Goal: Task Accomplishment & Management: Use online tool/utility

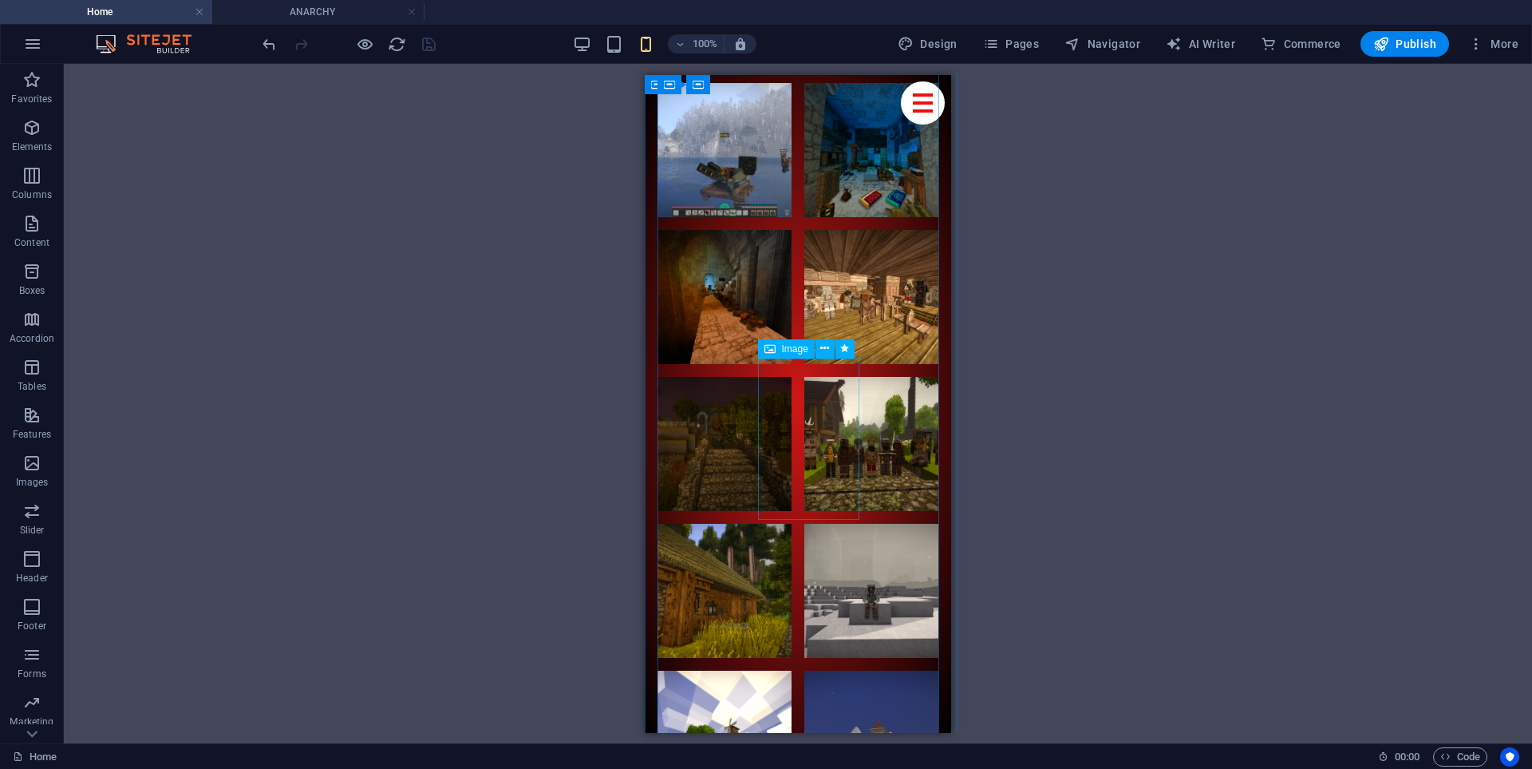
scroll to position [9682, 0]
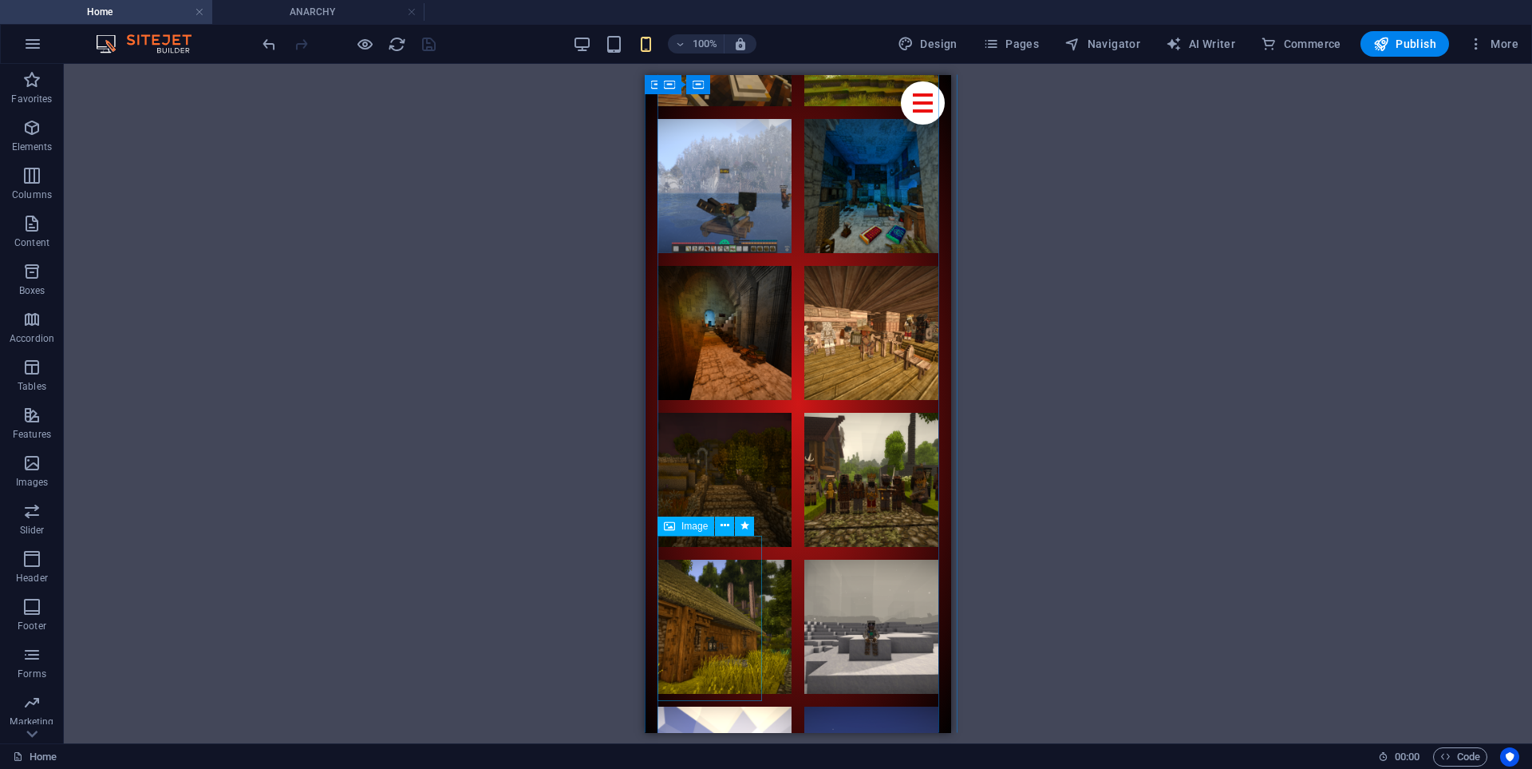
select select "%"
select select "px"
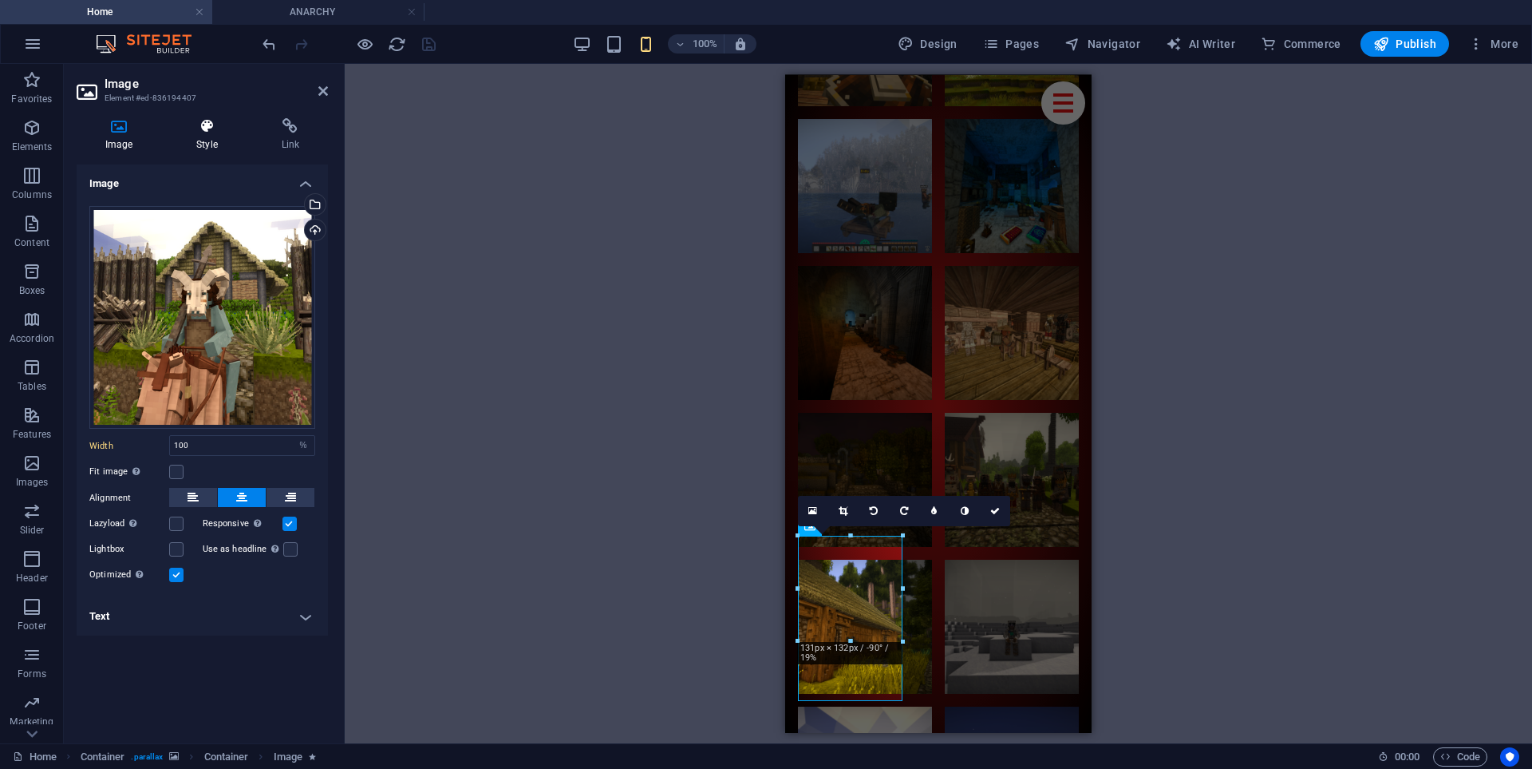
click at [206, 133] on icon at bounding box center [207, 126] width 78 height 16
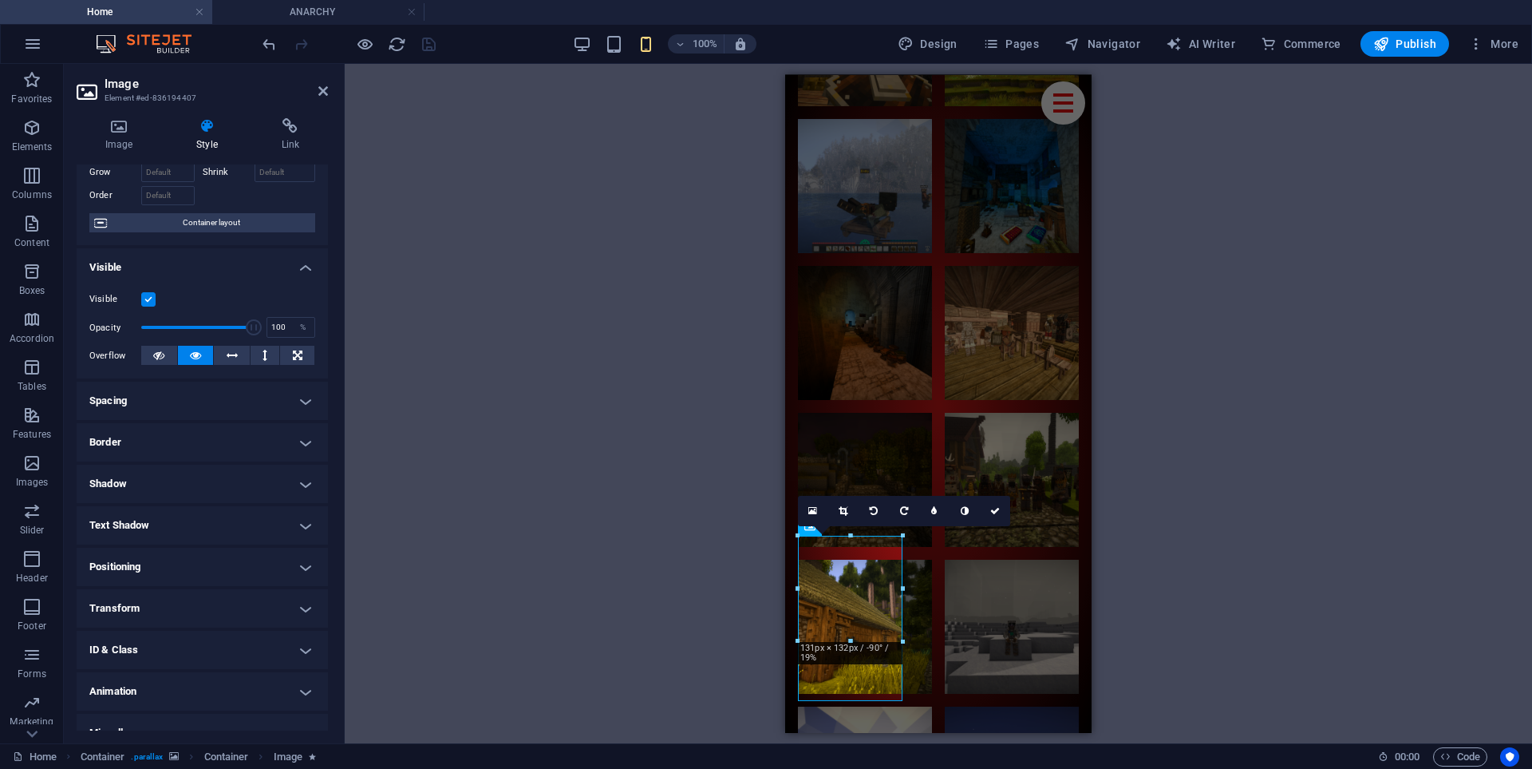
scroll to position [109, 0]
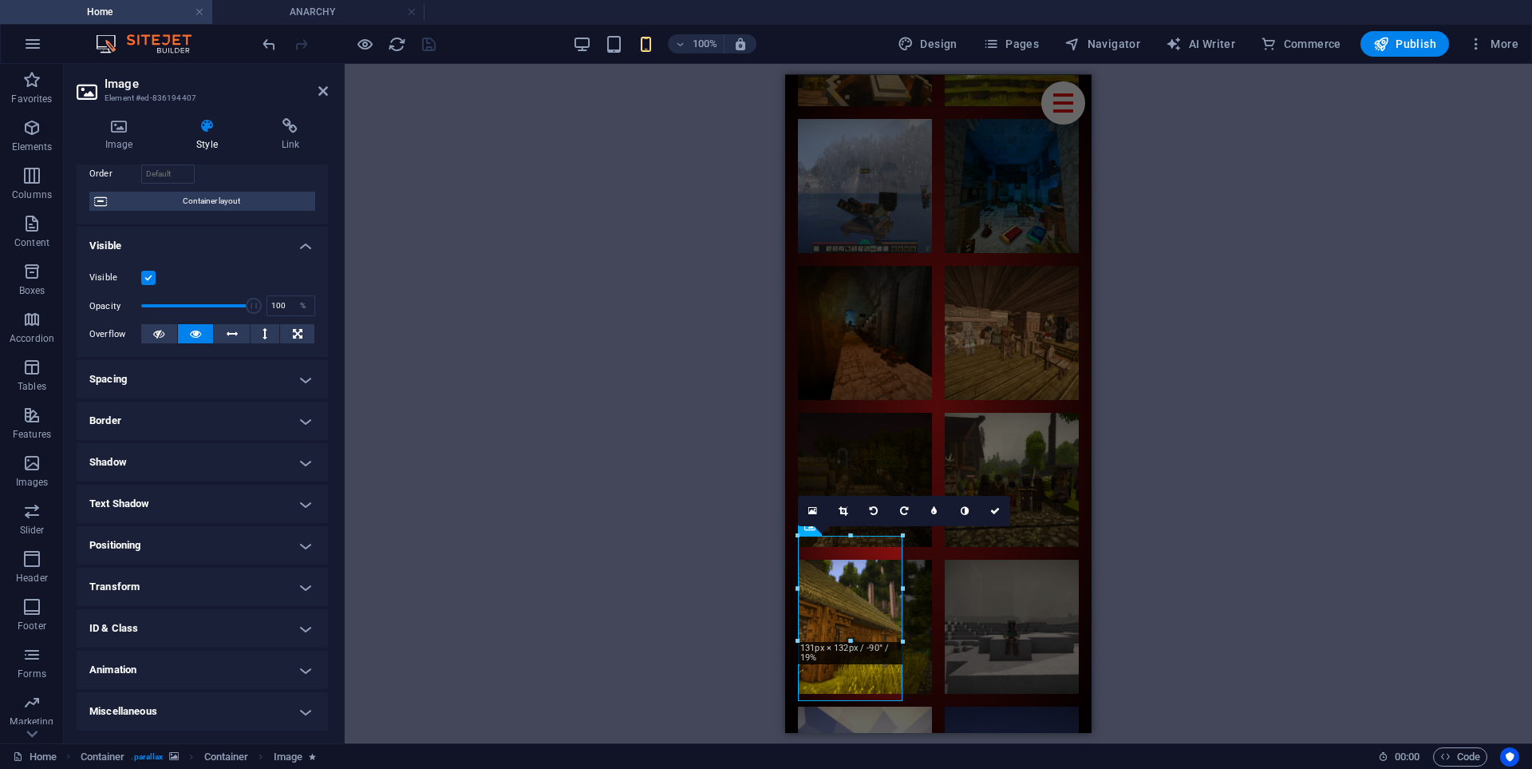
click at [146, 543] on h4 "Positioning" at bounding box center [202, 545] width 251 height 38
click at [146, 543] on h4 "Positioning" at bounding box center [202, 540] width 251 height 29
click at [163, 591] on h4 "Transform" at bounding box center [202, 586] width 251 height 38
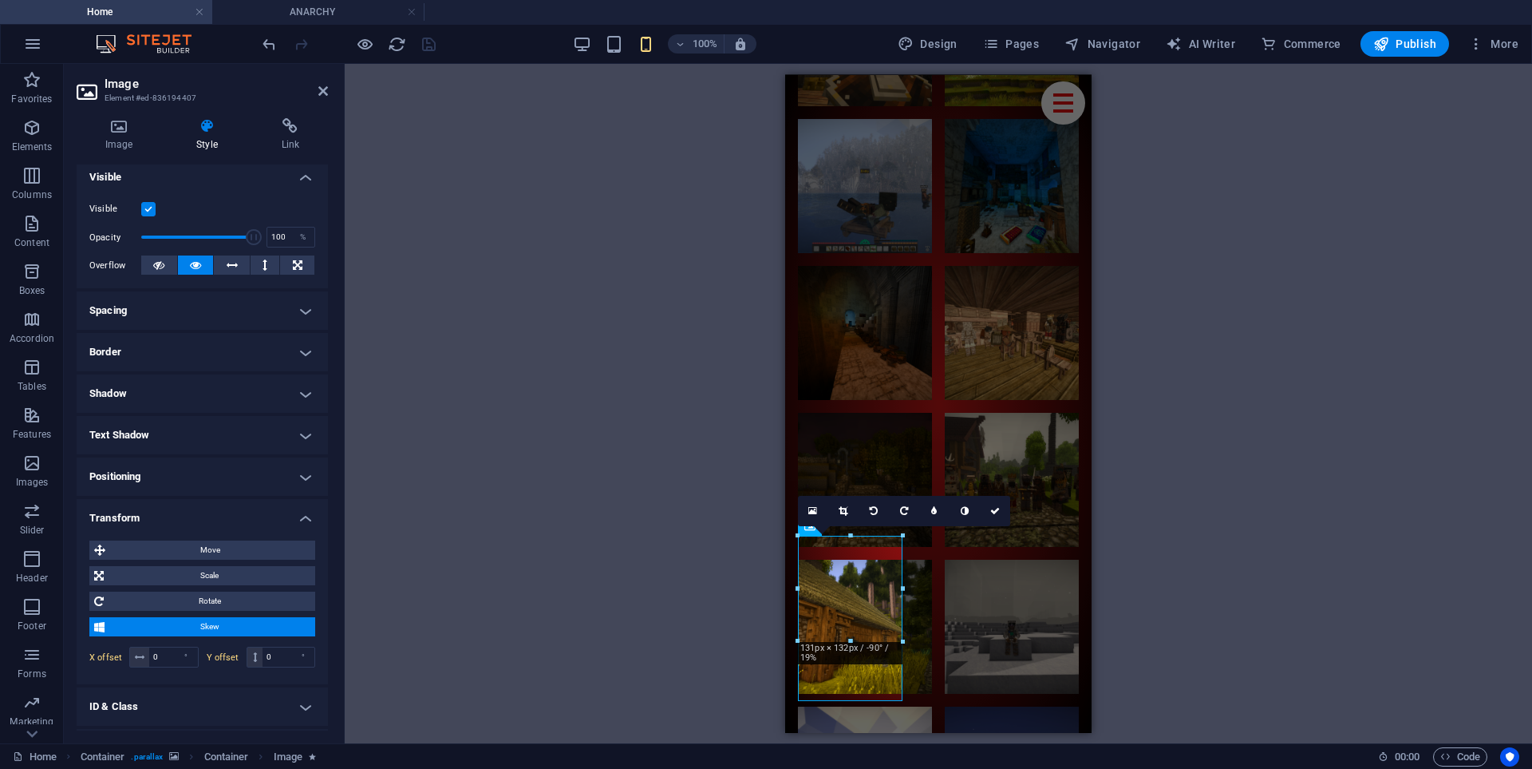
scroll to position [255, 0]
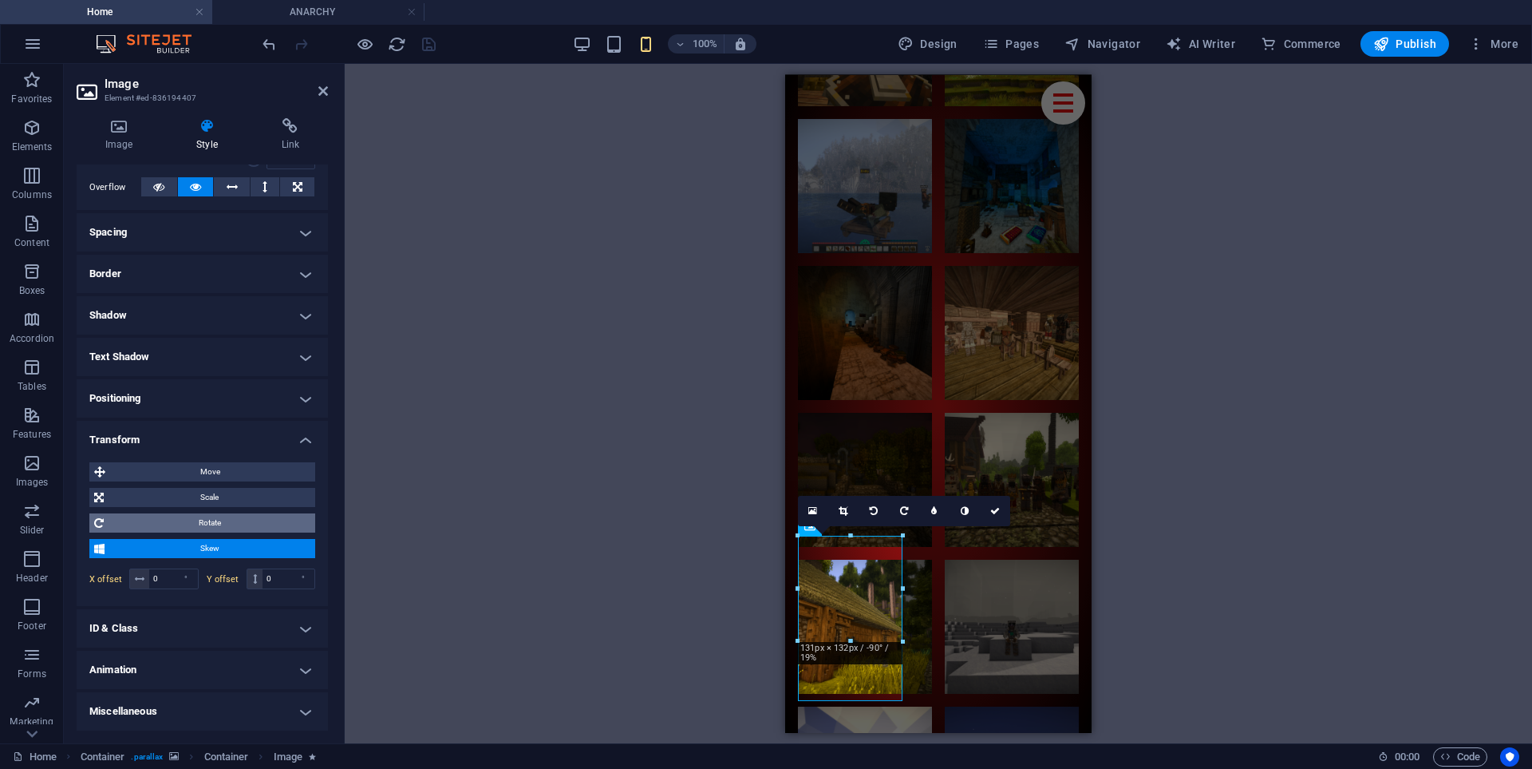
click at [197, 518] on span "Rotate" at bounding box center [210, 522] width 202 height 19
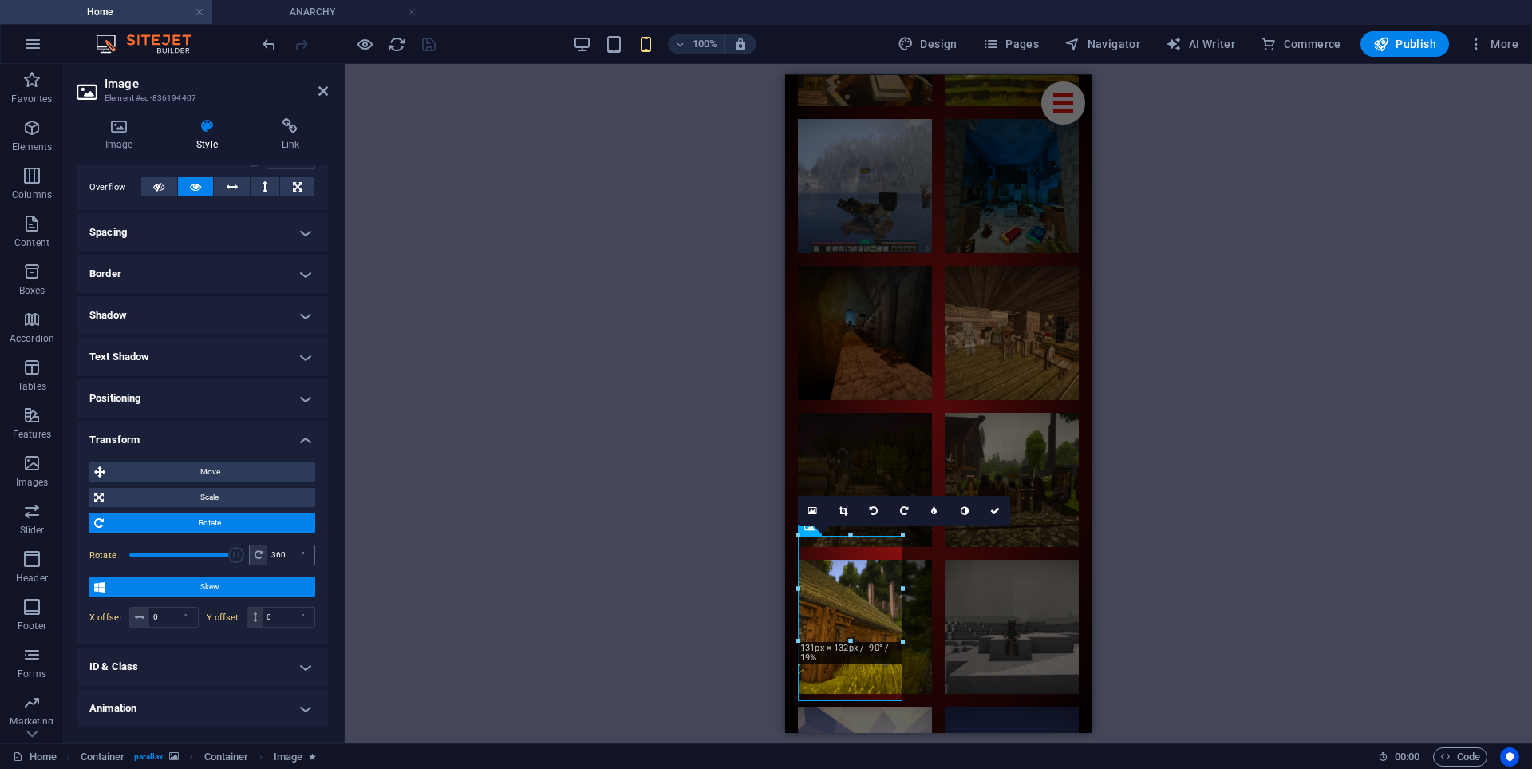
drag, startPoint x: 184, startPoint y: 553, endPoint x: 251, endPoint y: 552, distance: 67.8
click at [251, 552] on div "Rotate 360 °" at bounding box center [202, 555] width 226 height 24
click at [201, 555] on span at bounding box center [182, 555] width 107 height 24
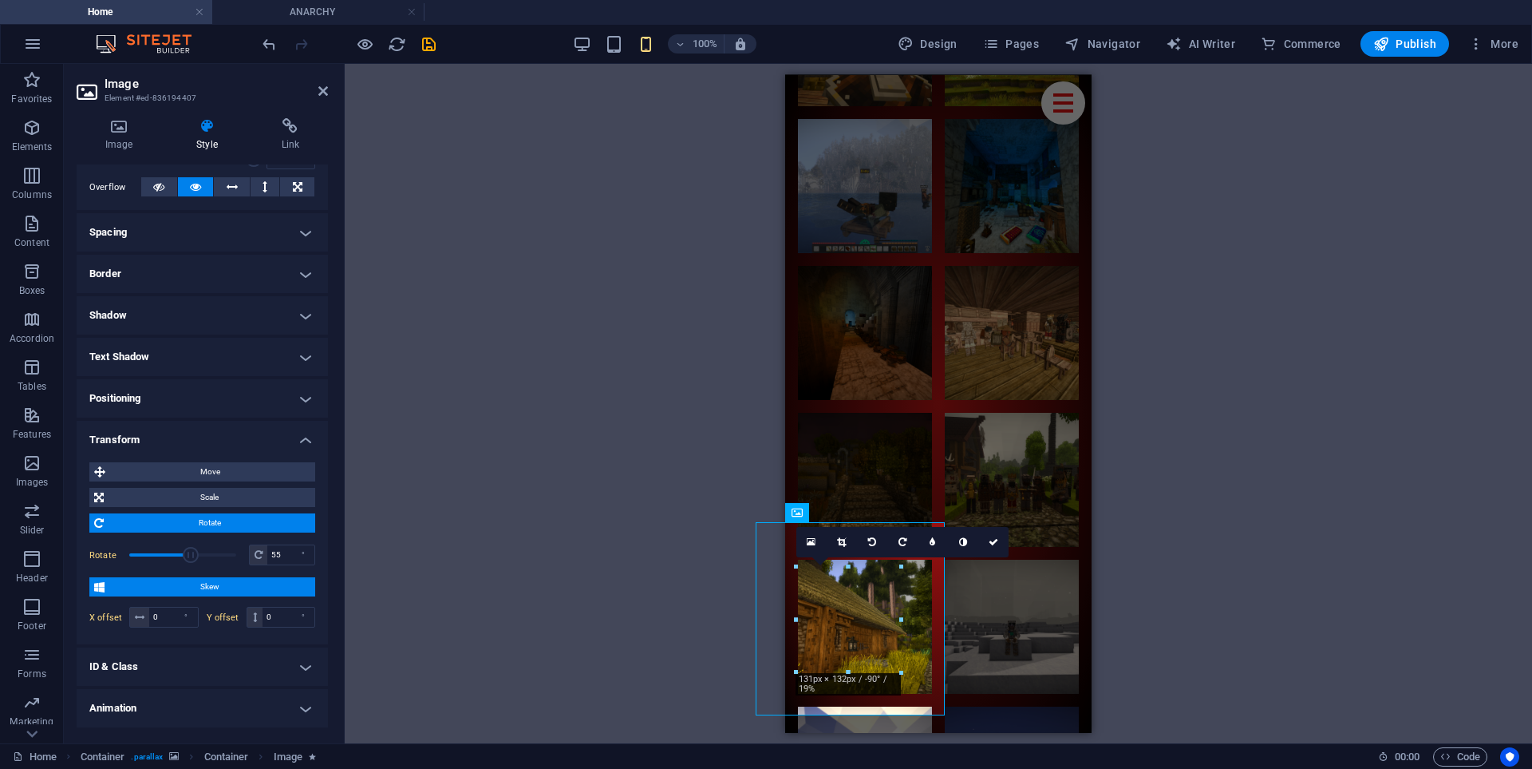
click at [189, 555] on span at bounding box center [182, 555] width 107 height 24
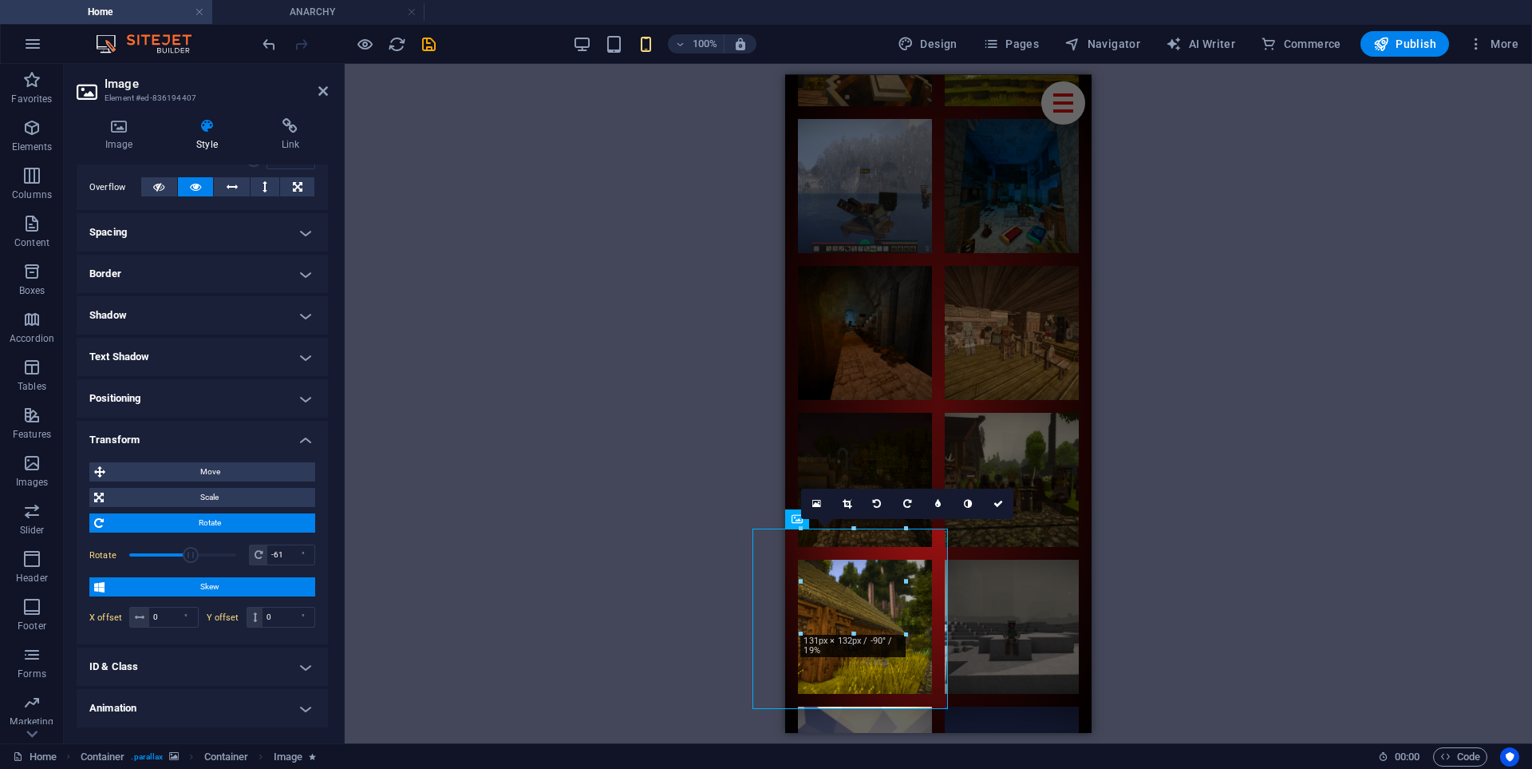
click at [172, 555] on span at bounding box center [182, 555] width 107 height 24
click at [172, 555] on span at bounding box center [174, 555] width 16 height 16
type input "0"
drag, startPoint x: 172, startPoint y: 555, endPoint x: 181, endPoint y: 557, distance: 9.1
click at [181, 557] on span at bounding box center [183, 555] width 16 height 16
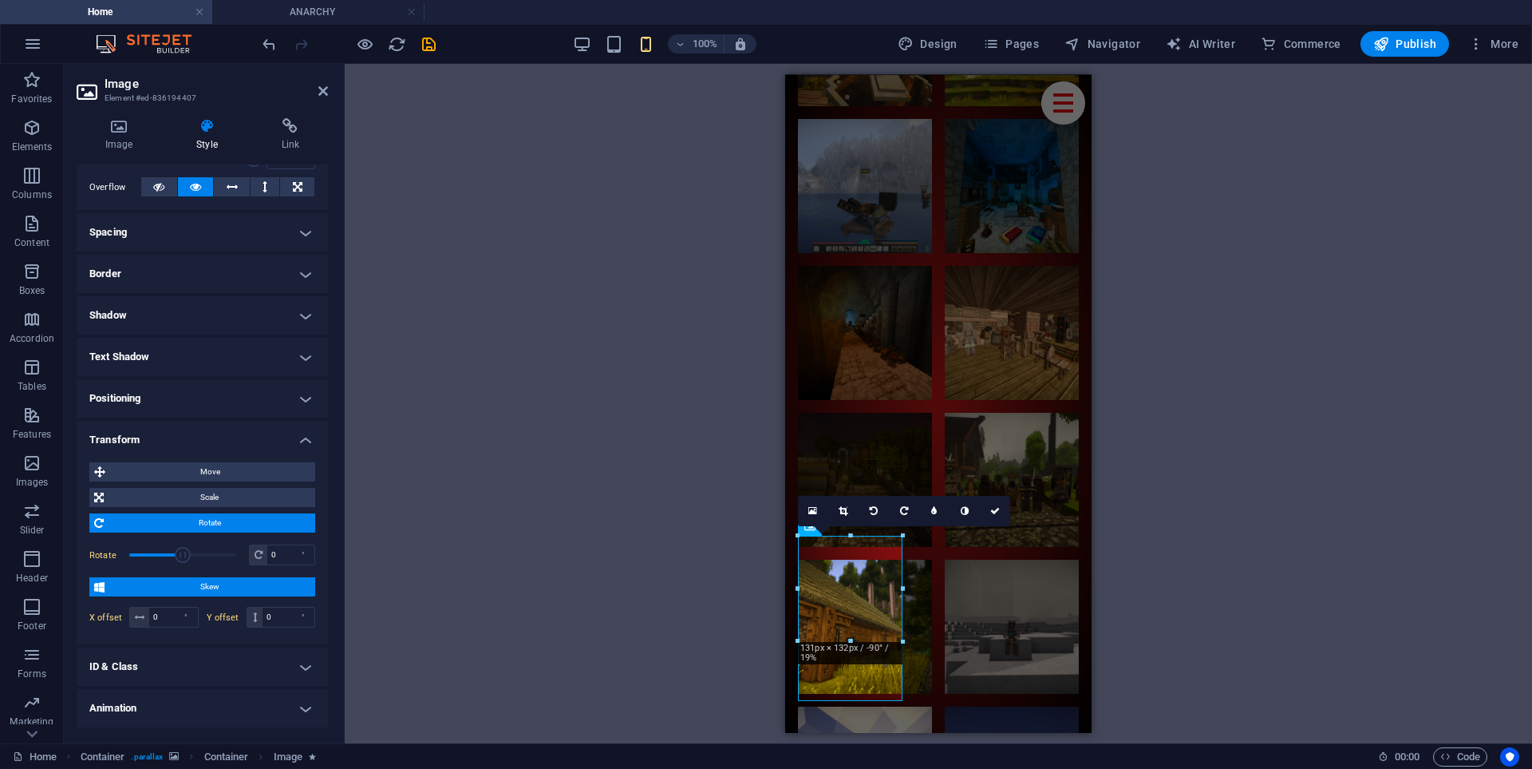
click at [225, 528] on span "Rotate" at bounding box center [210, 522] width 202 height 19
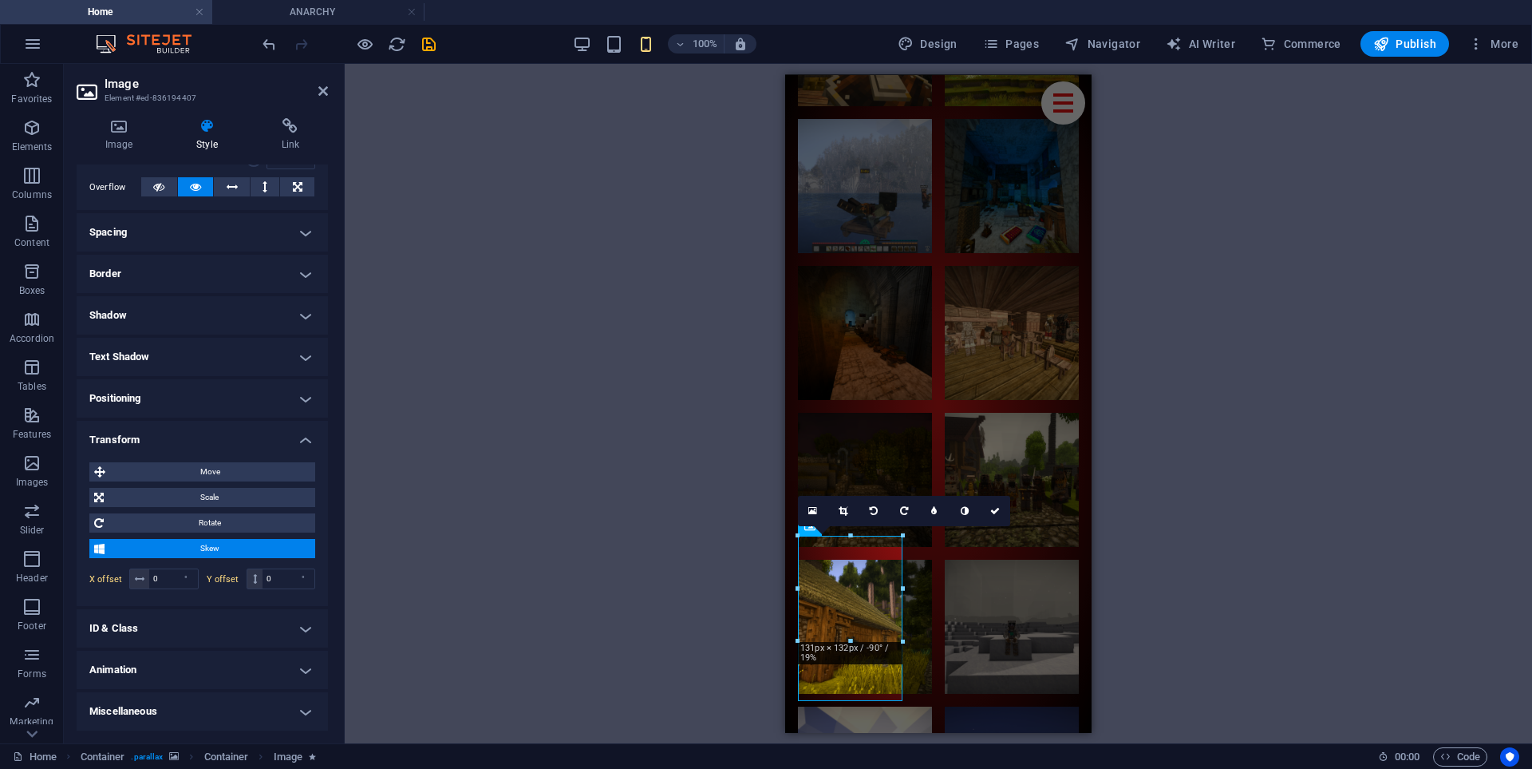
click at [220, 550] on span "Skew" at bounding box center [209, 548] width 201 height 19
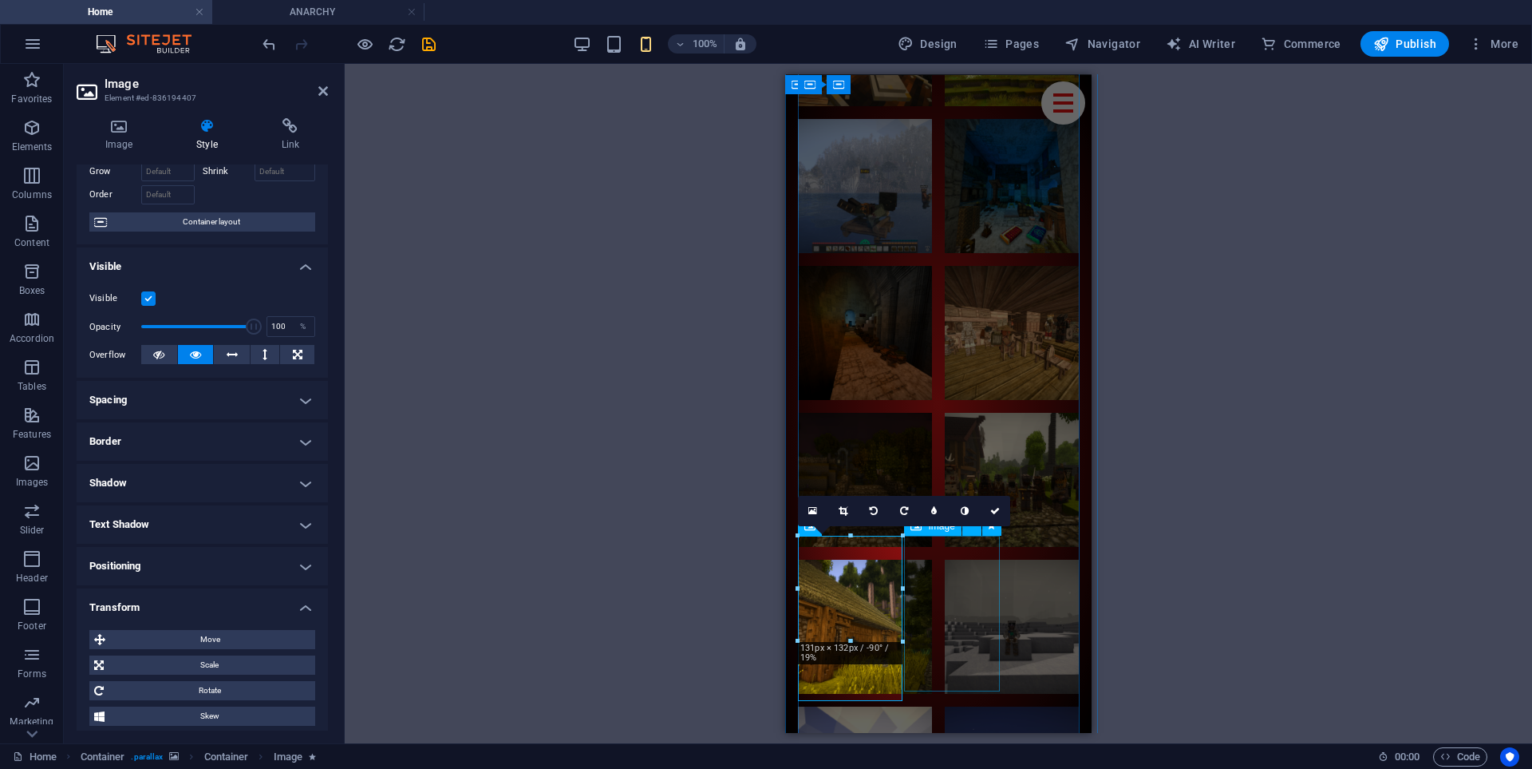
scroll to position [9708, 0]
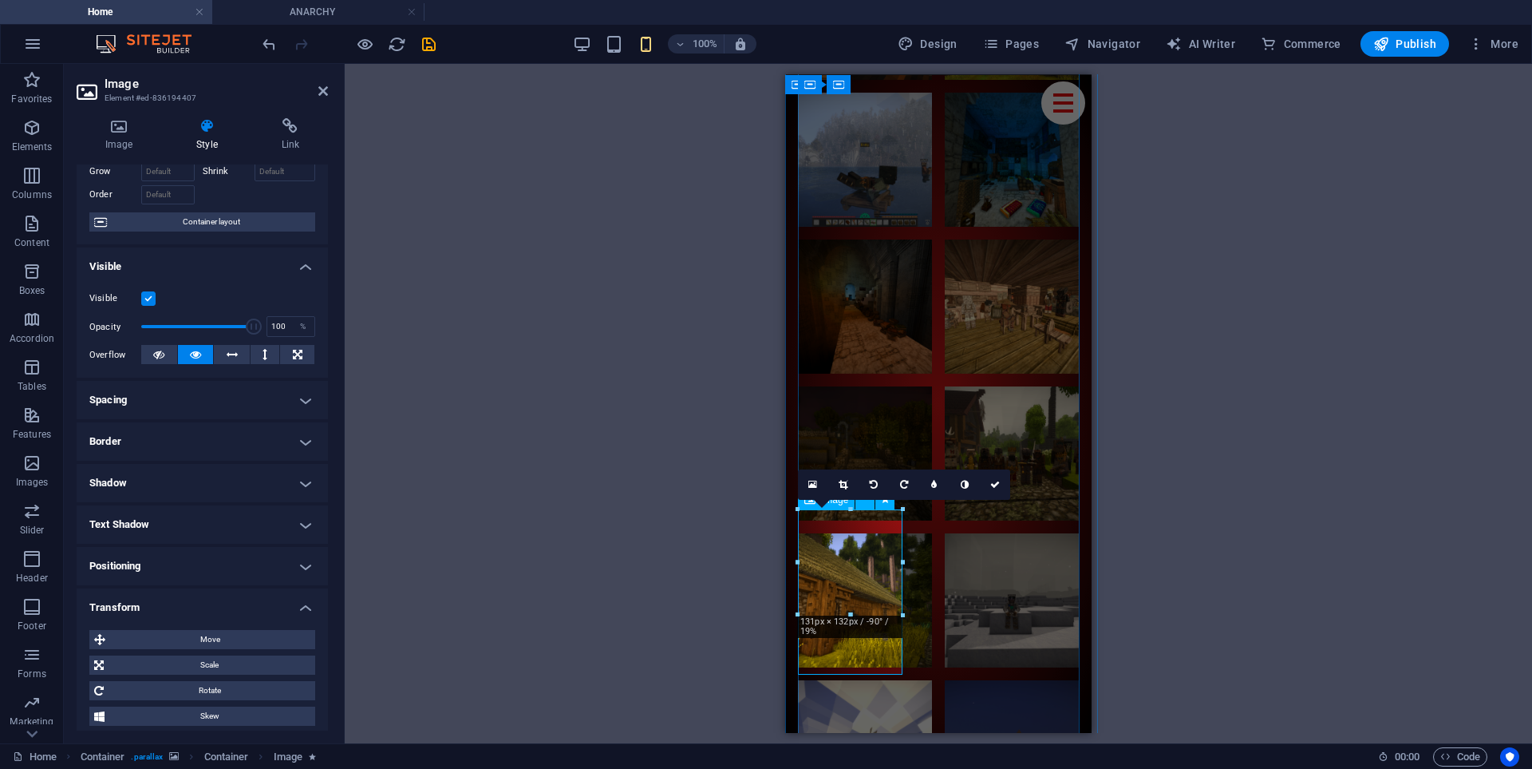
click at [112, 136] on h4 "Image" at bounding box center [122, 135] width 91 height 34
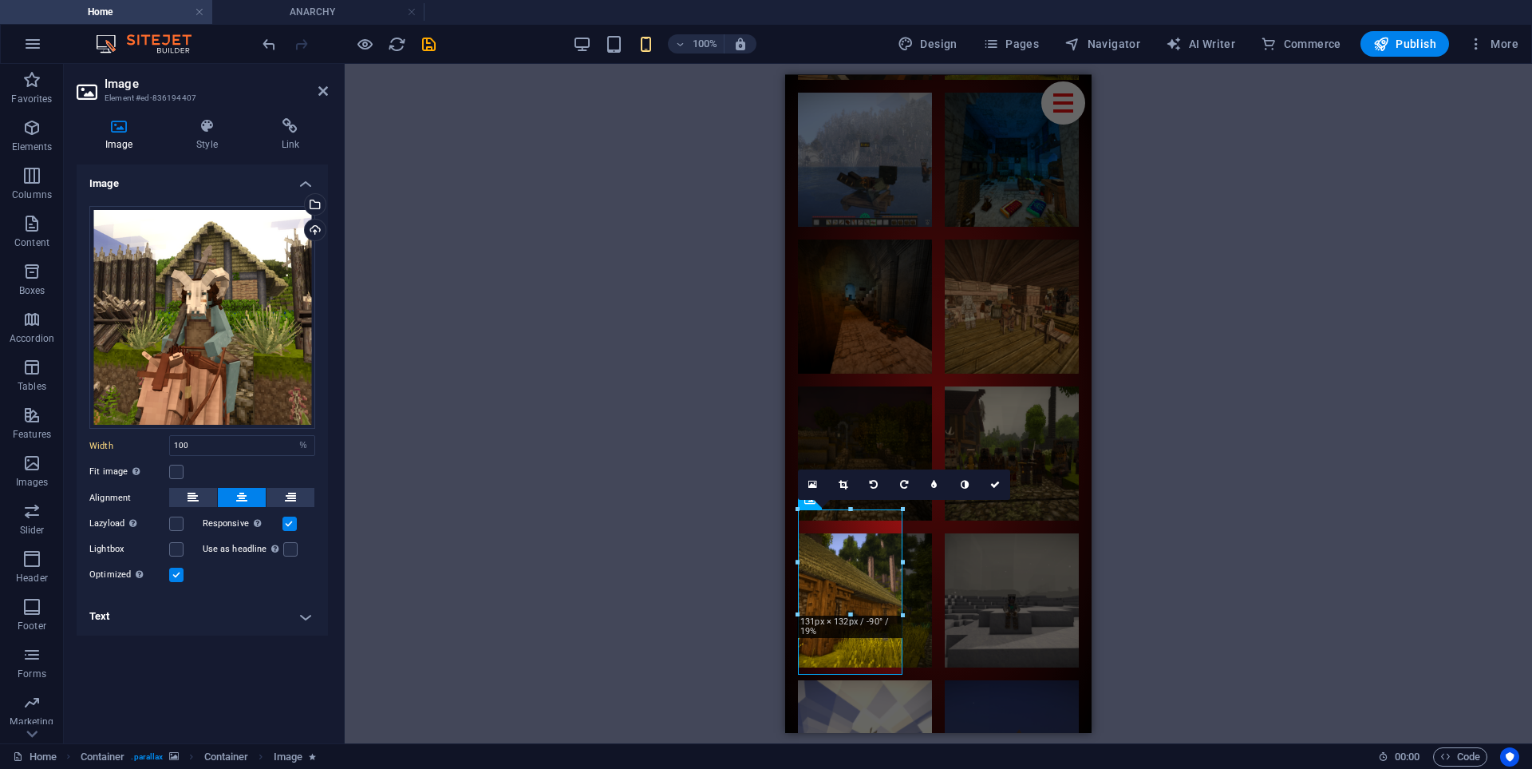
click at [184, 619] on h4 "Text" at bounding box center [202, 616] width 251 height 38
click at [184, 613] on h4 "Text" at bounding box center [202, 611] width 251 height 29
click at [212, 126] on icon at bounding box center [207, 126] width 78 height 16
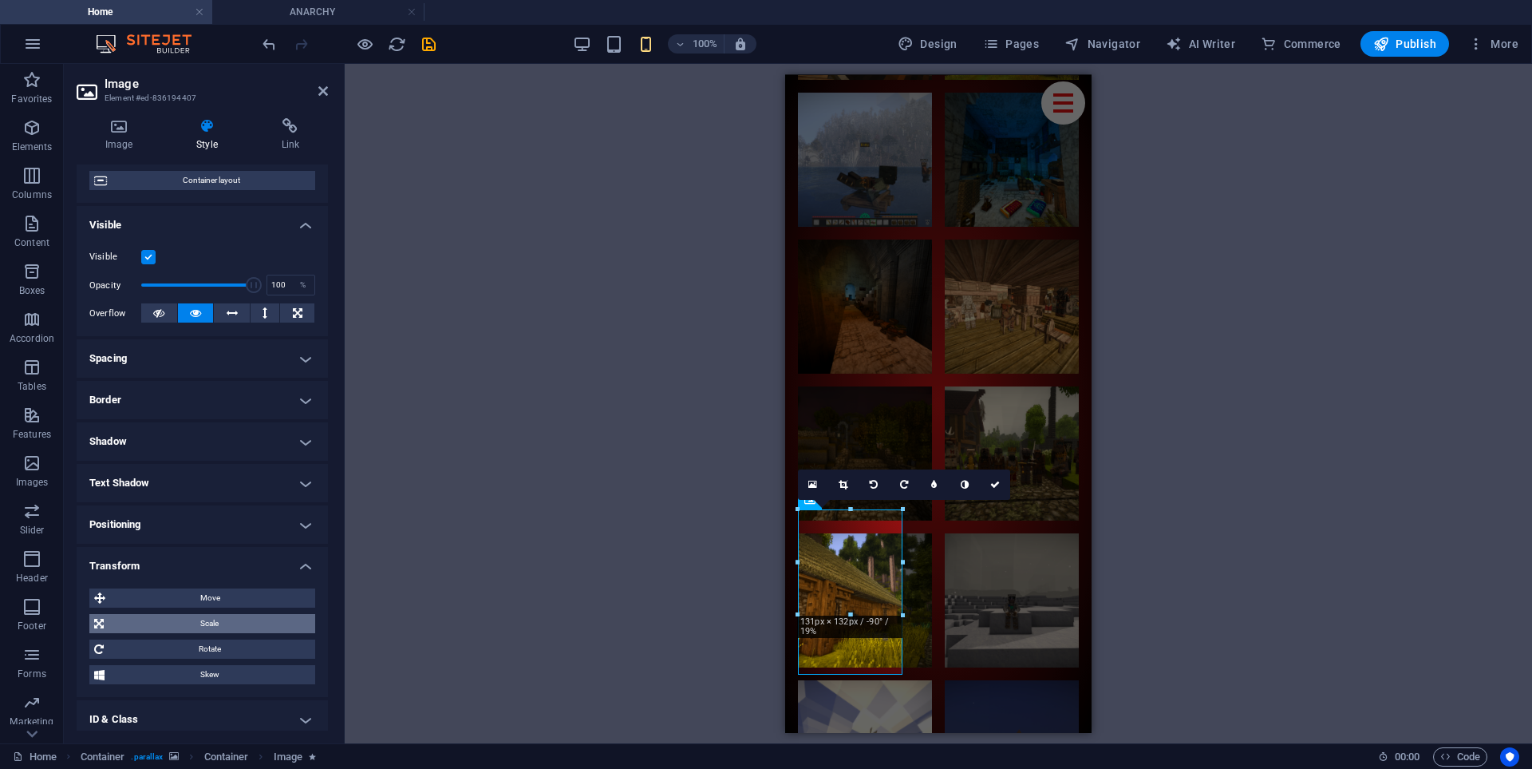
scroll to position [220, 0]
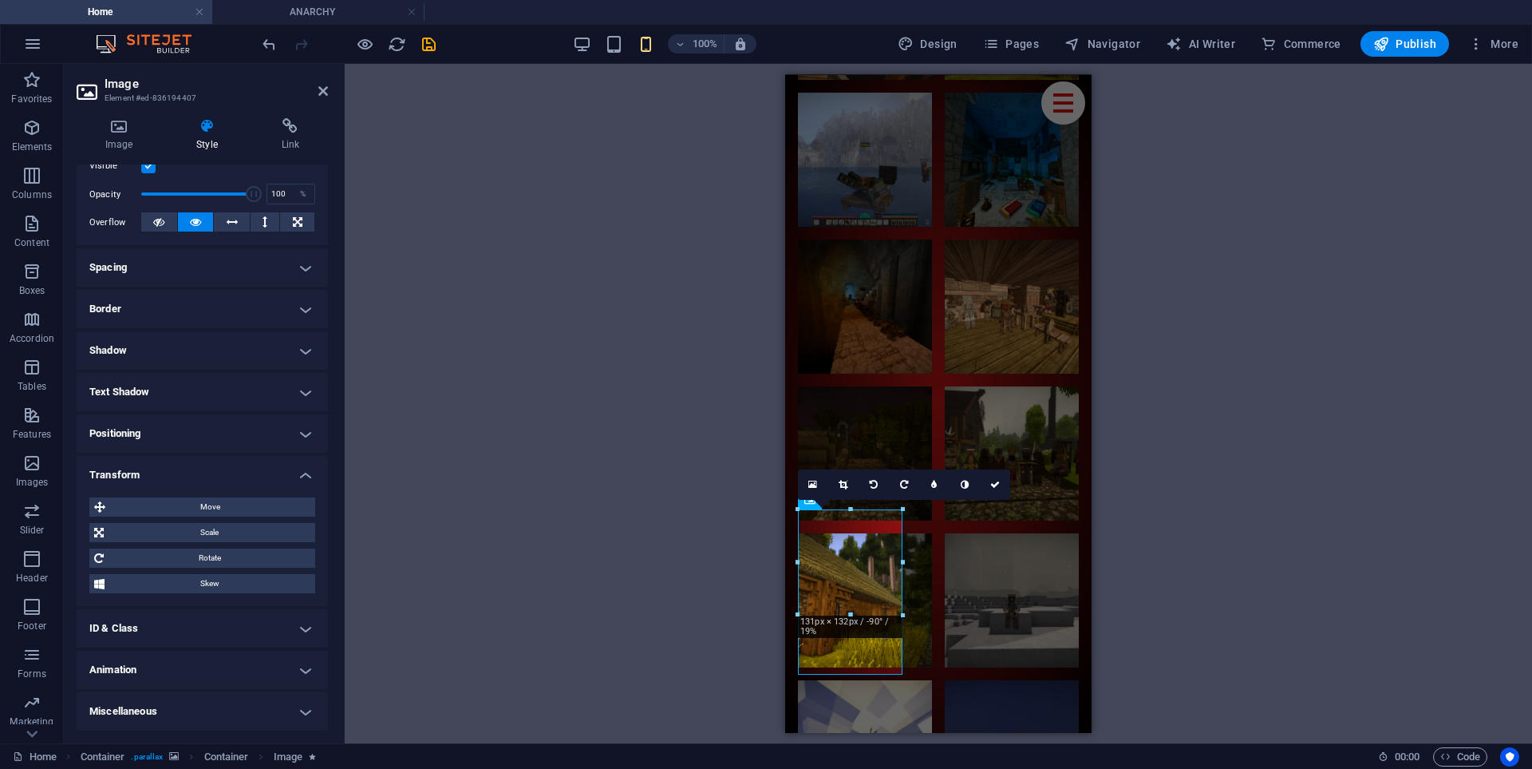
click at [154, 674] on h4 "Animation" at bounding box center [202, 669] width 251 height 38
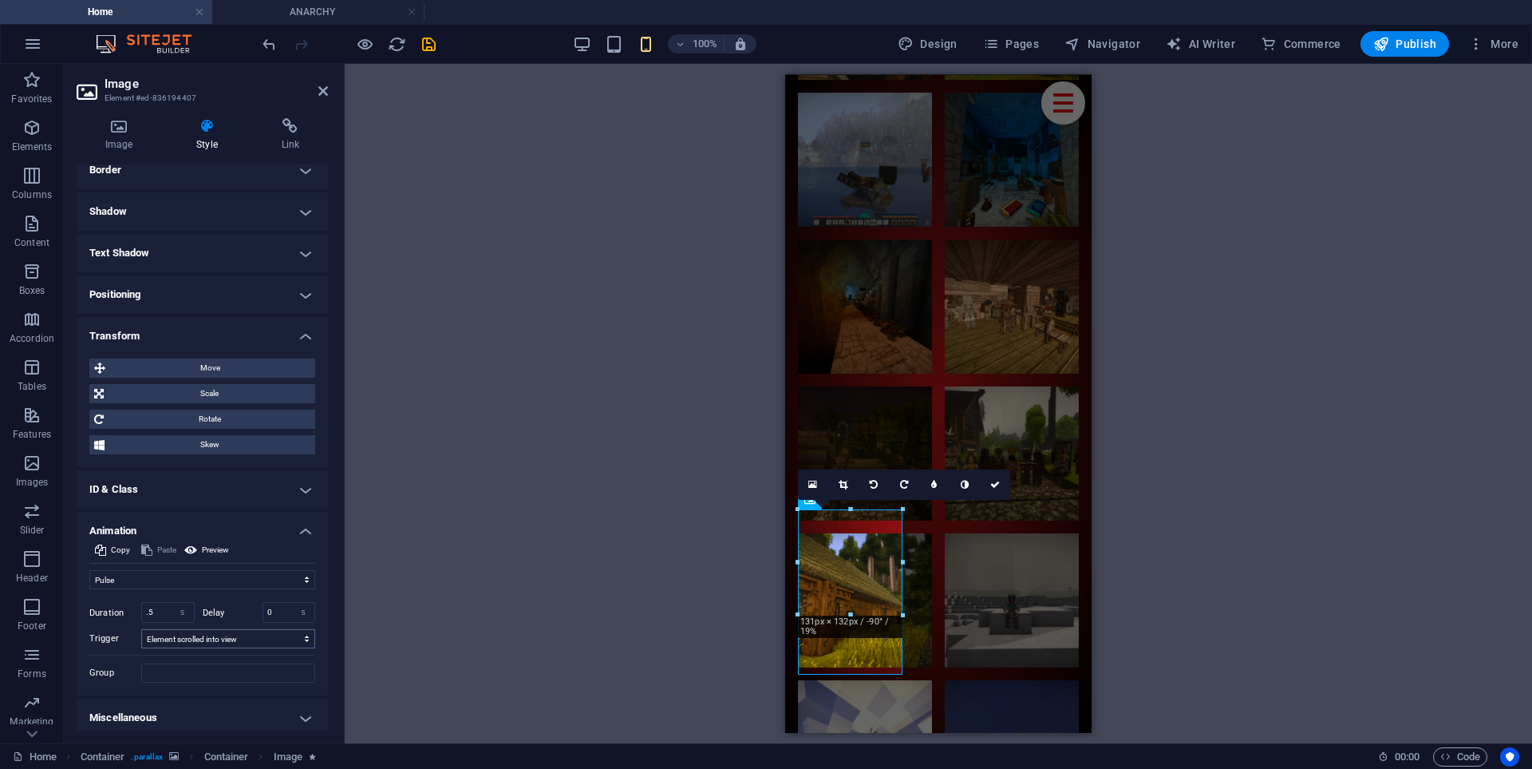
scroll to position [366, 0]
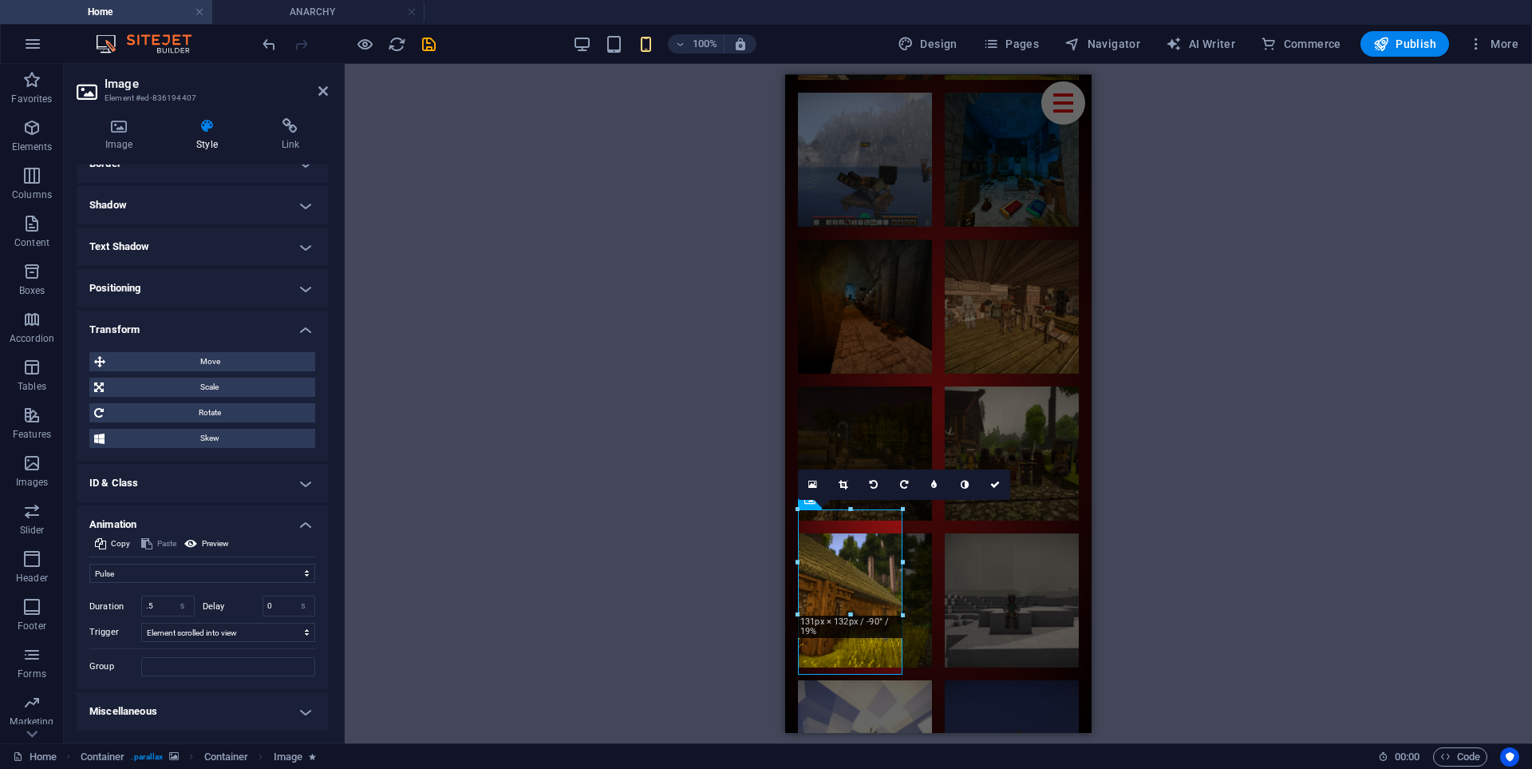
click at [148, 710] on h4 "Miscellaneous" at bounding box center [202, 711] width 251 height 38
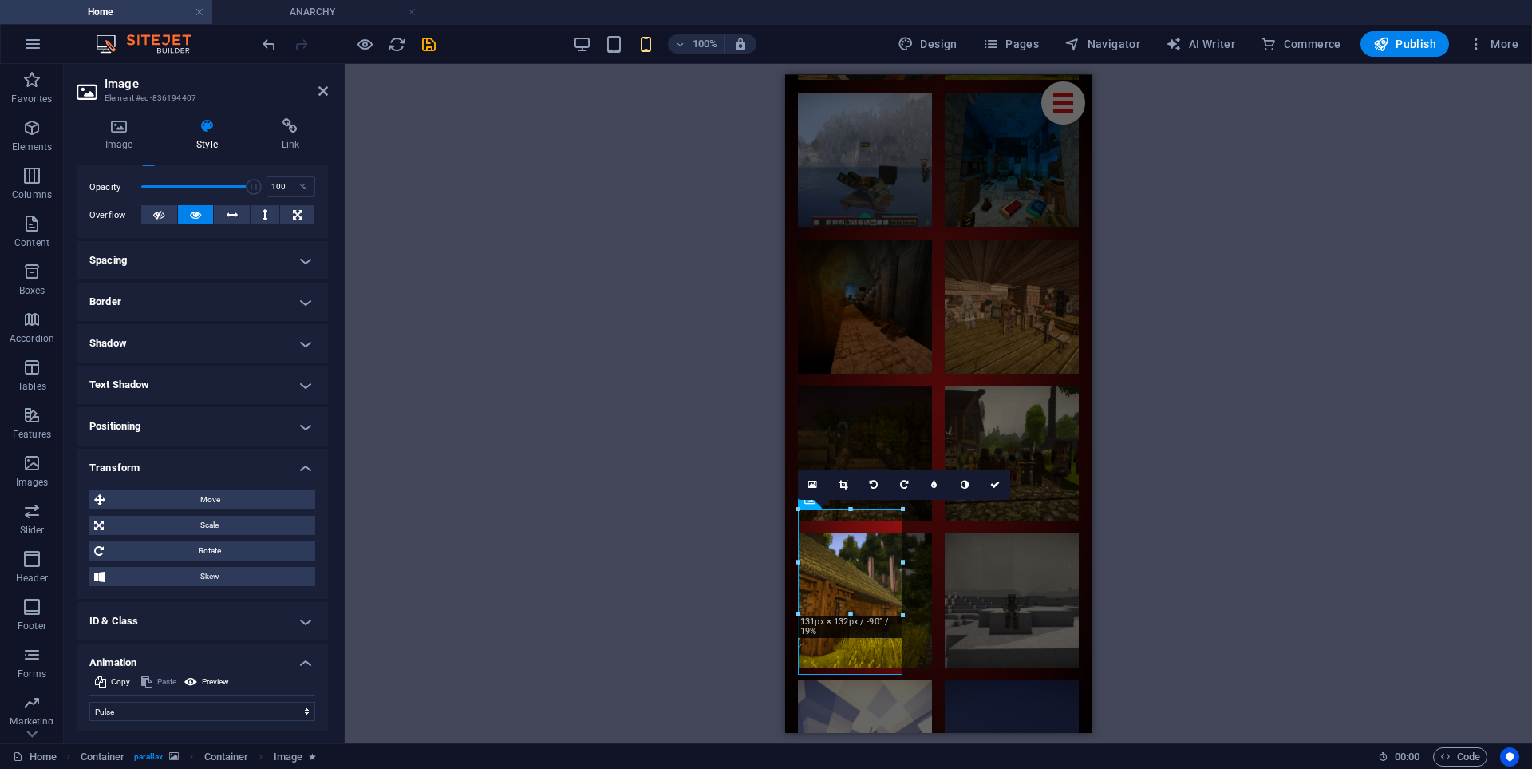
scroll to position [199, 0]
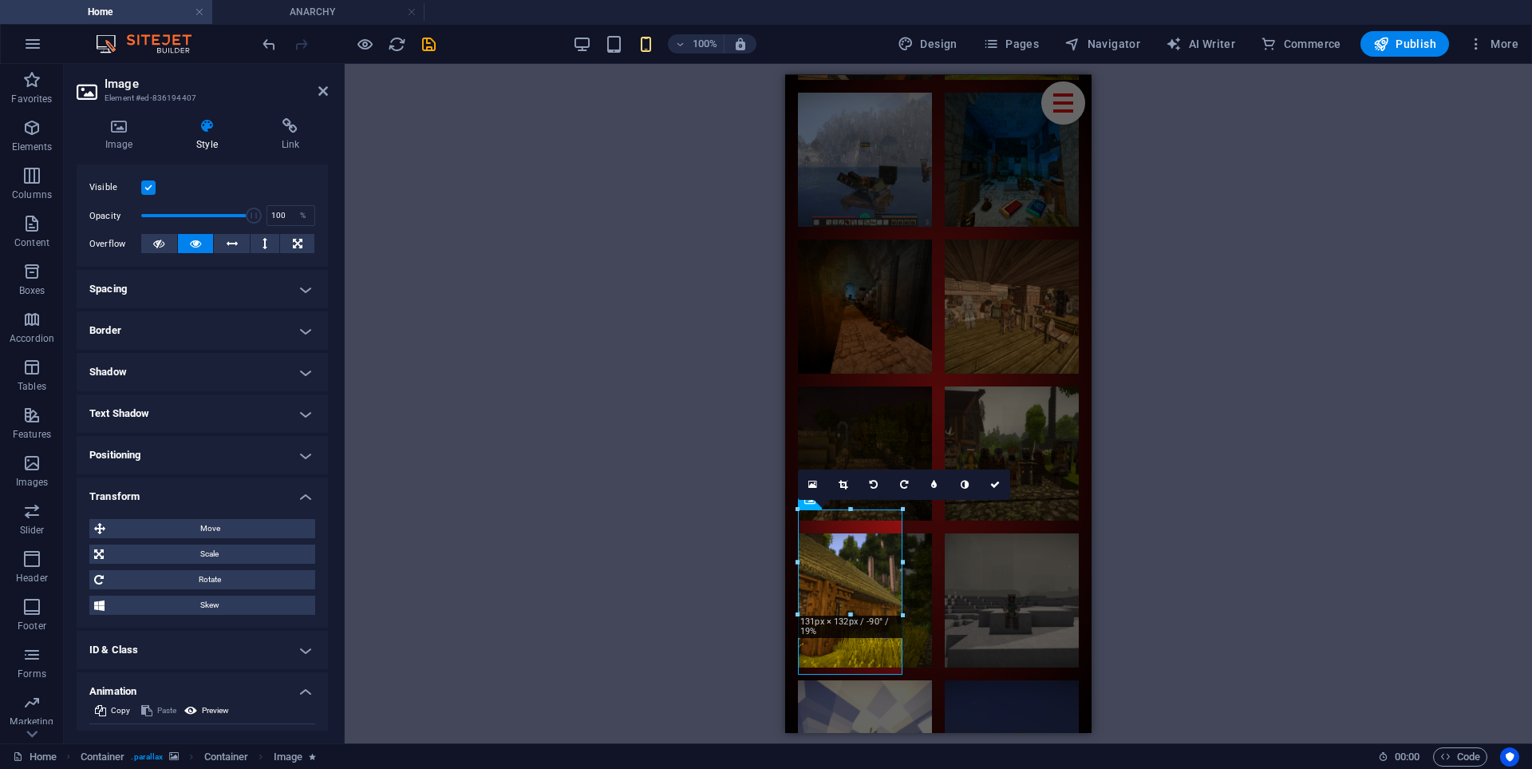
click at [152, 413] on h4 "Text Shadow" at bounding box center [202, 413] width 251 height 38
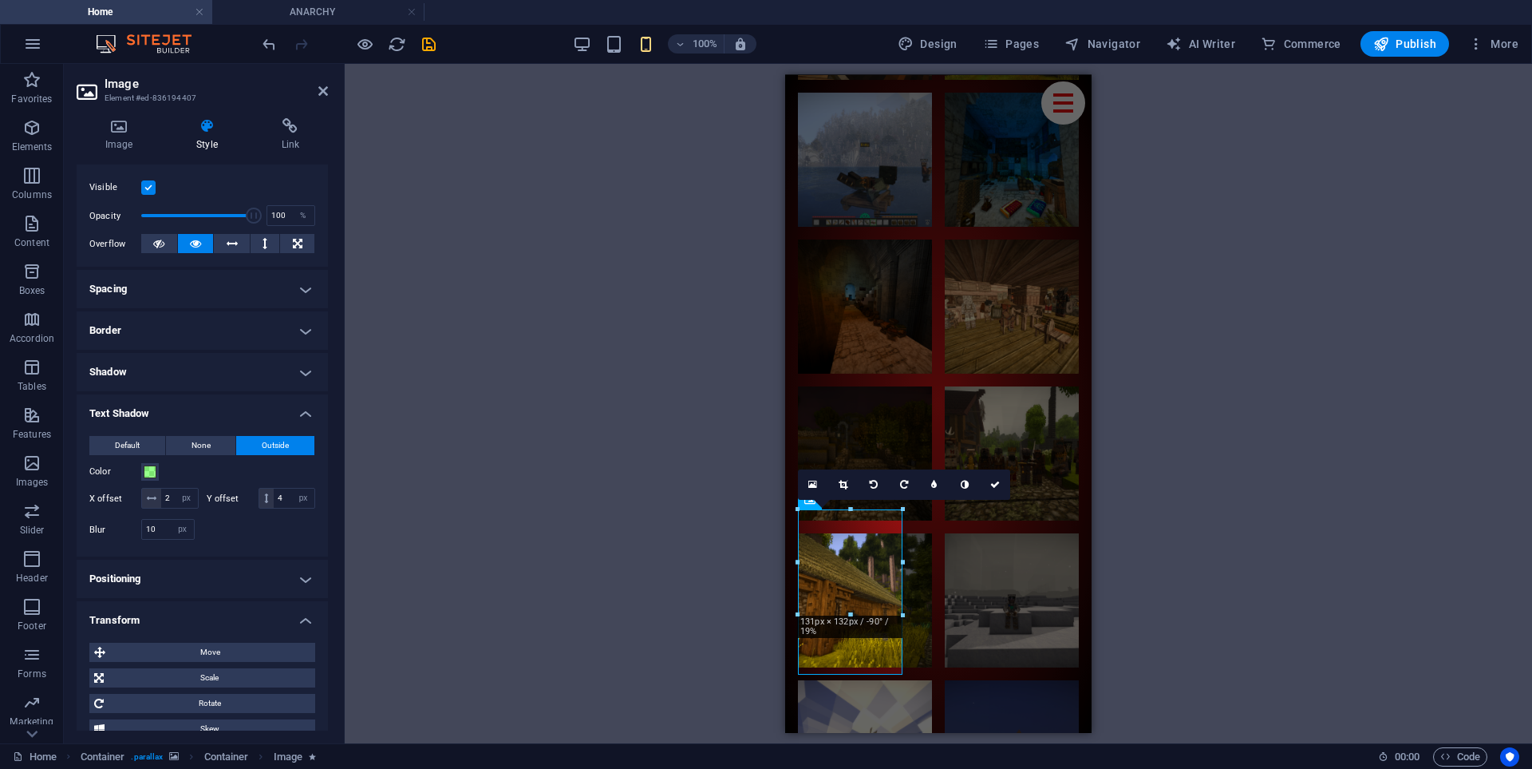
click at [156, 370] on h4 "Shadow" at bounding box center [202, 372] width 251 height 38
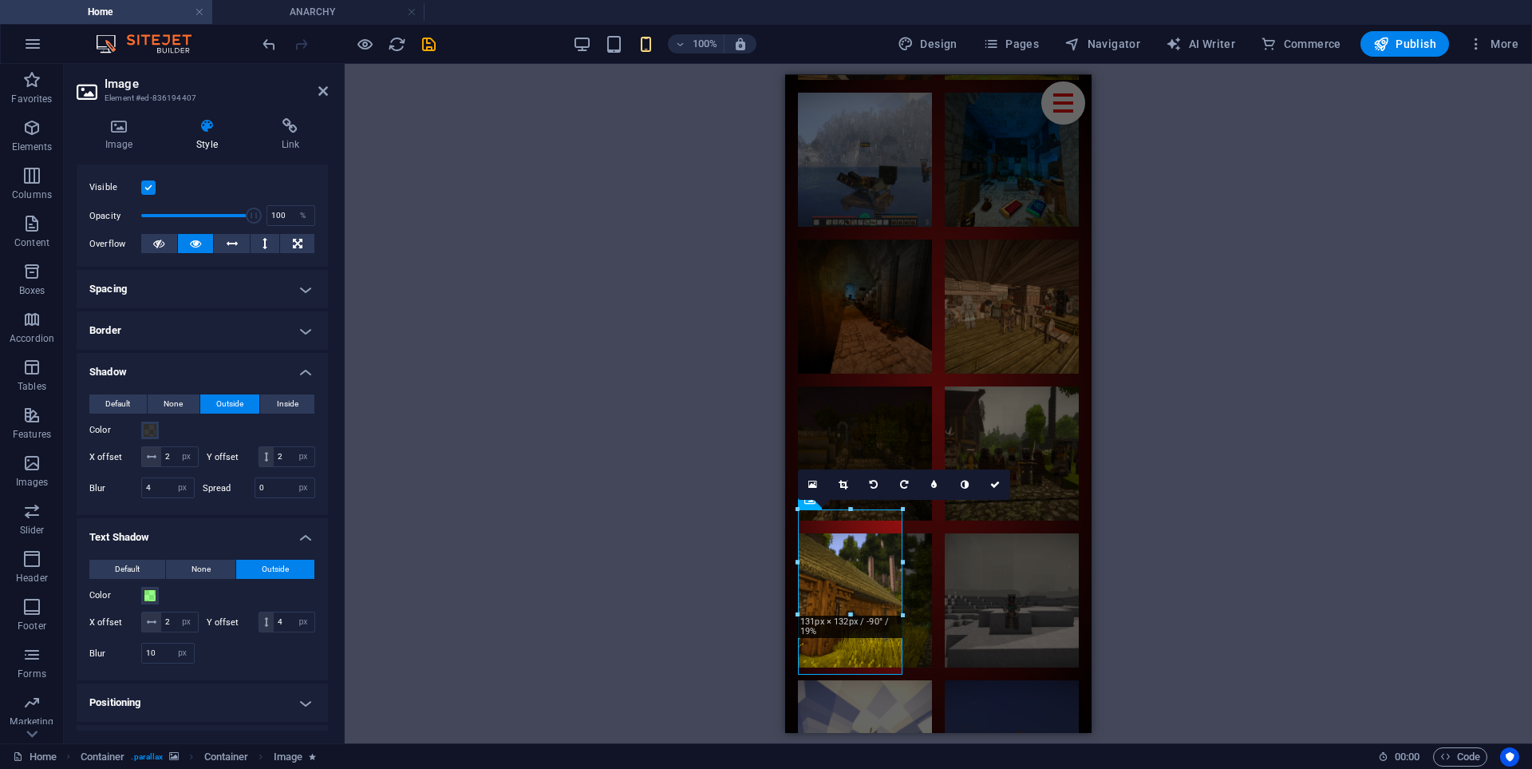
click at [167, 326] on h4 "Border" at bounding box center [202, 330] width 251 height 38
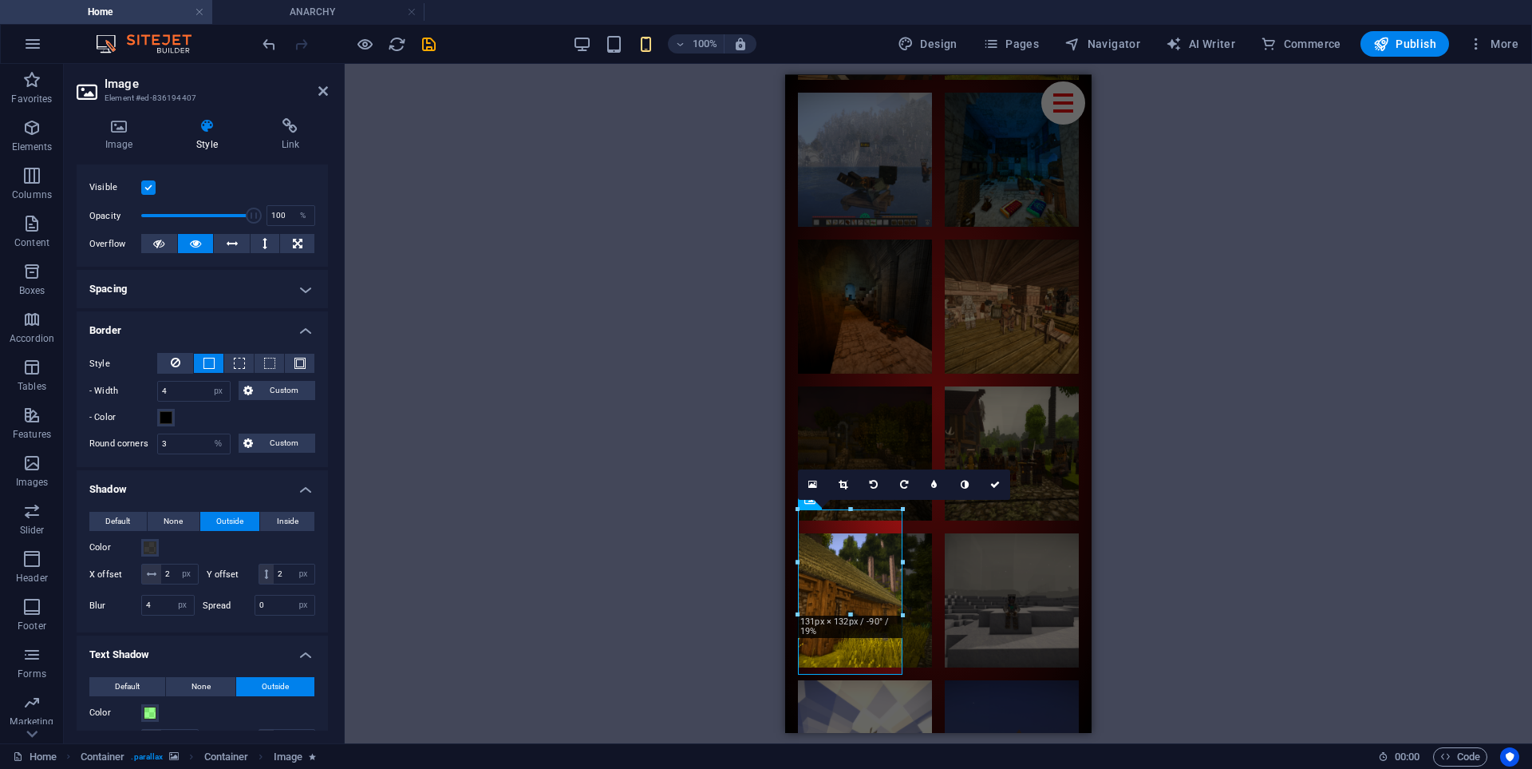
click at [180, 277] on h4 "Spacing" at bounding box center [202, 289] width 251 height 38
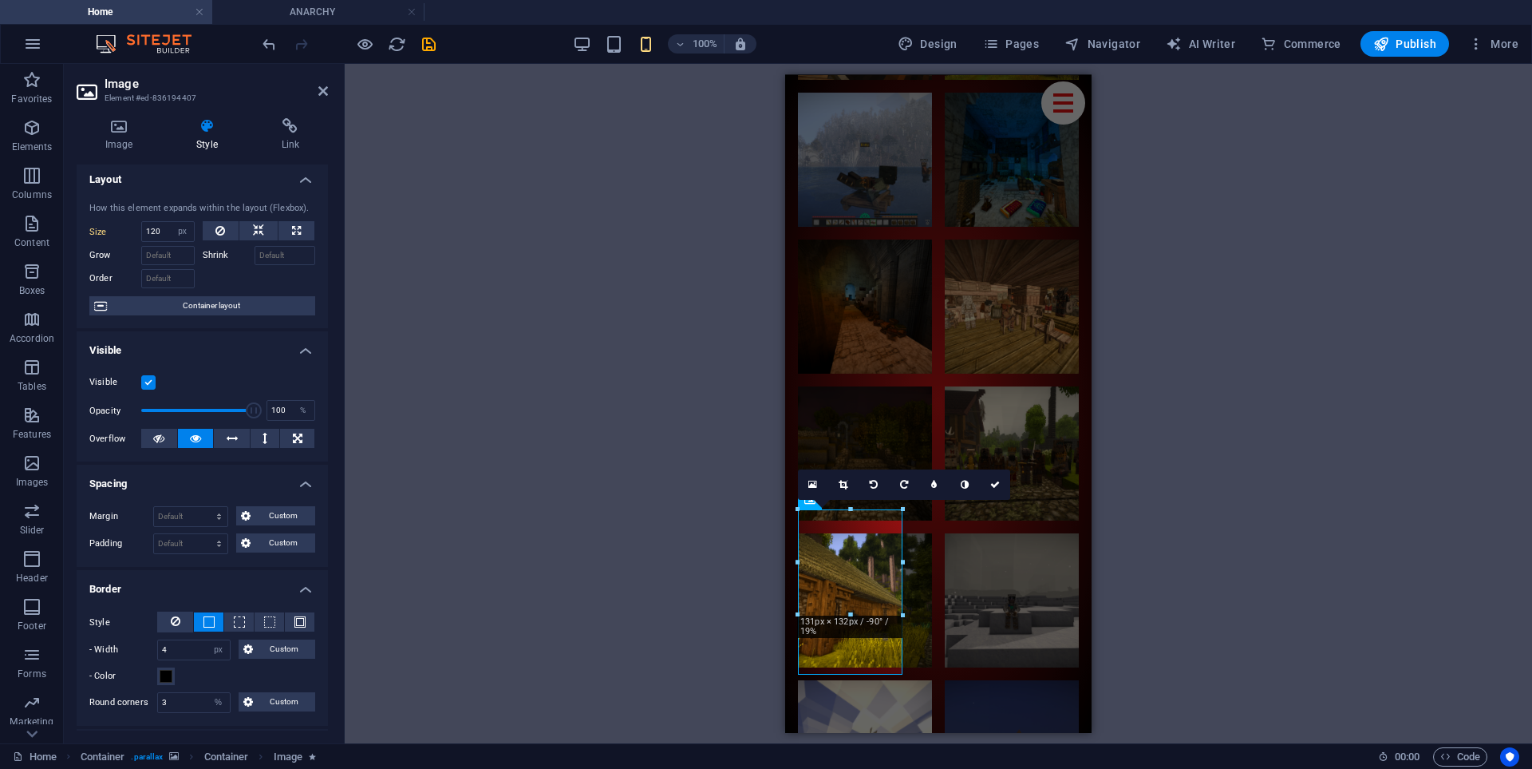
scroll to position [0, 0]
click at [267, 130] on icon at bounding box center [290, 126] width 75 height 16
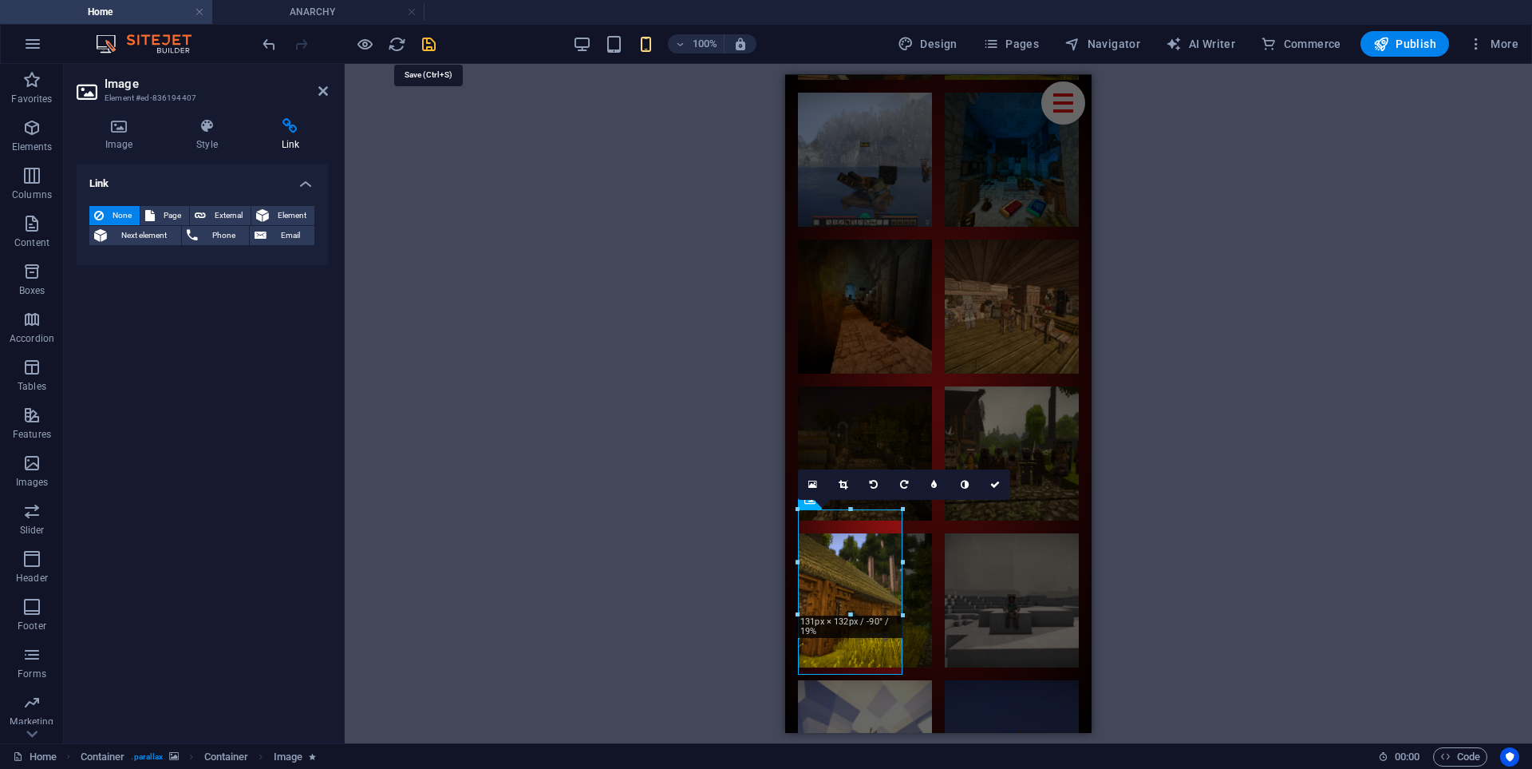
click at [425, 44] on icon "save" at bounding box center [429, 44] width 18 height 18
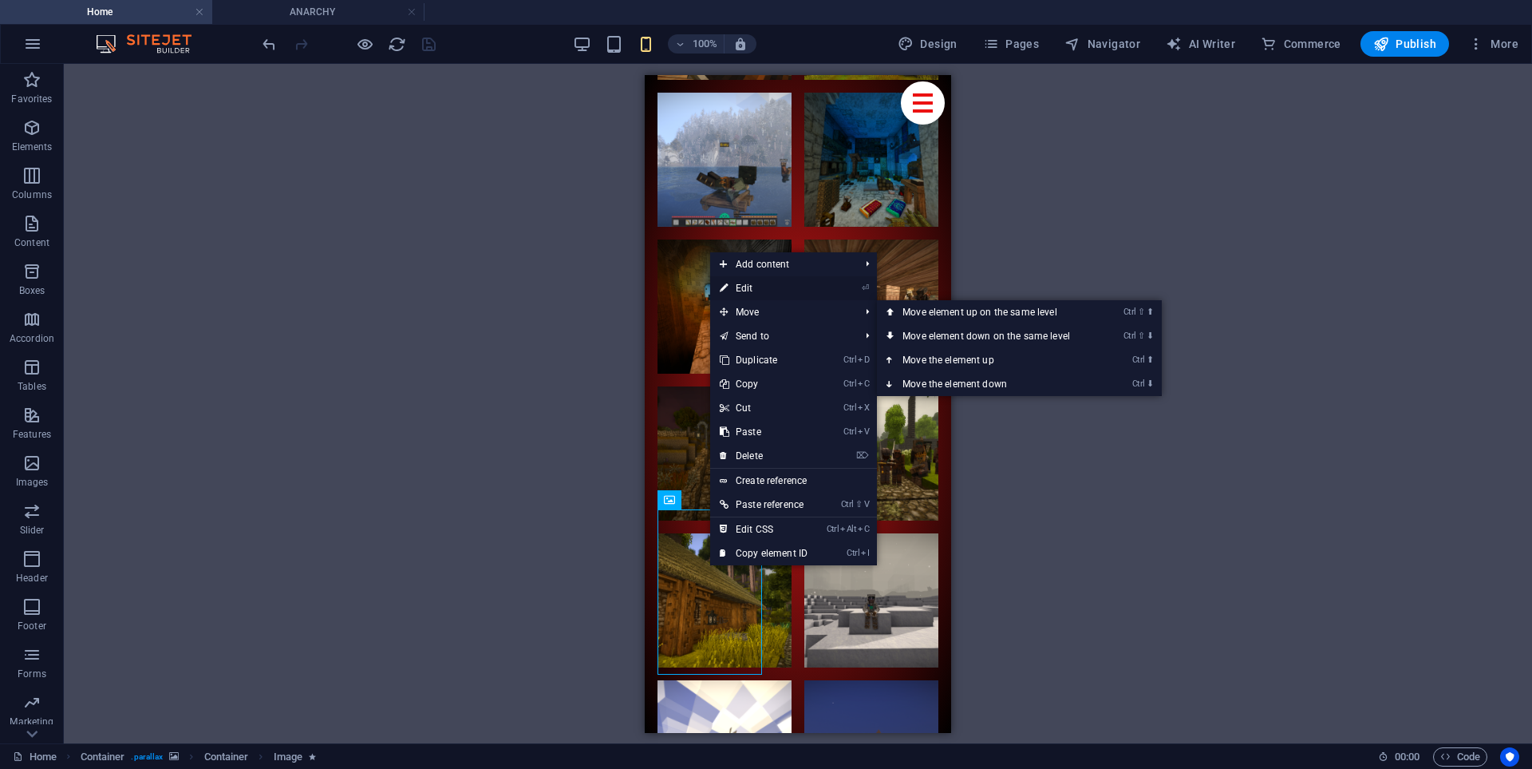
click at [797, 290] on link "⏎ Edit" at bounding box center [763, 288] width 107 height 24
select select "px"
select select "%"
select select "px"
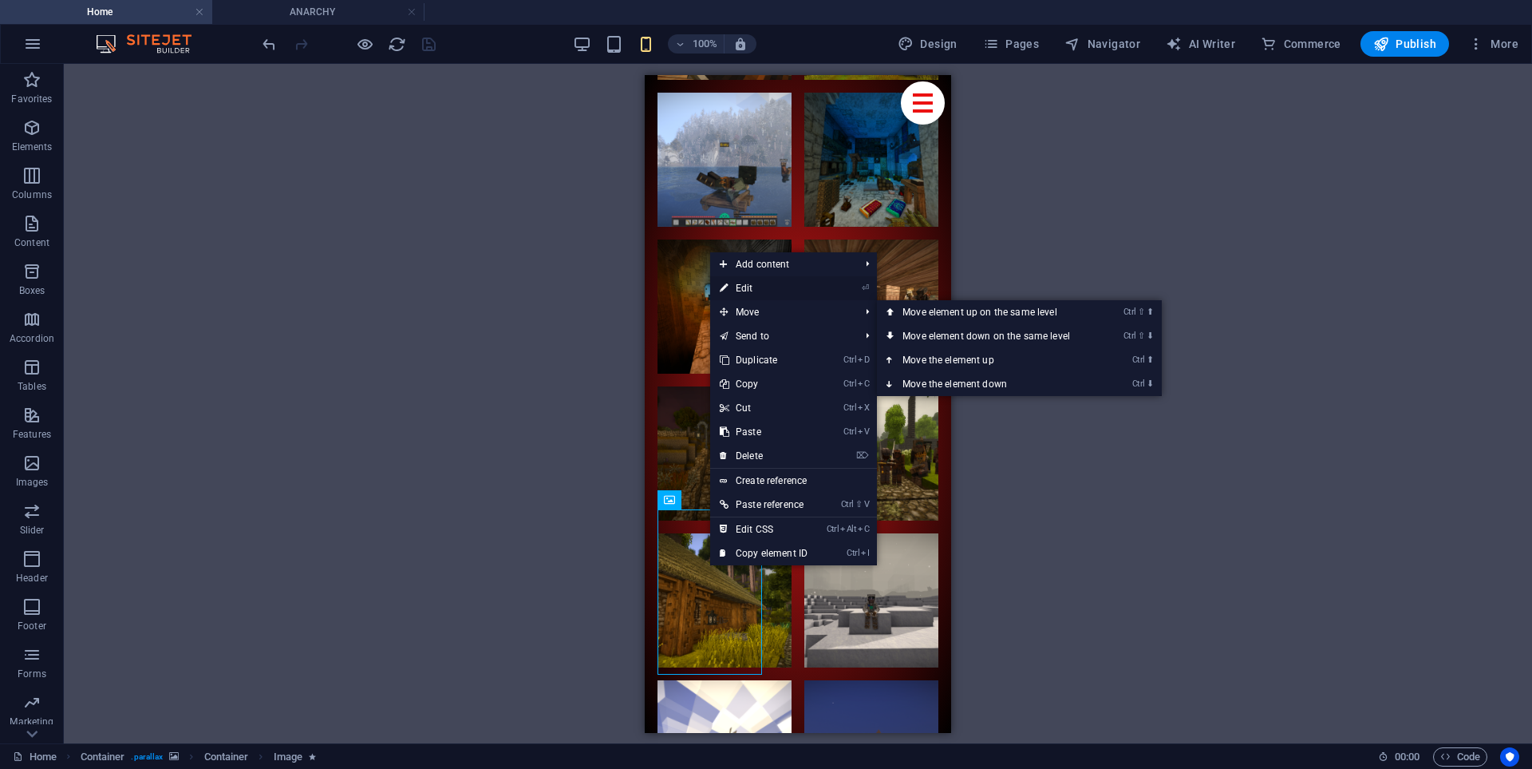
select select "px"
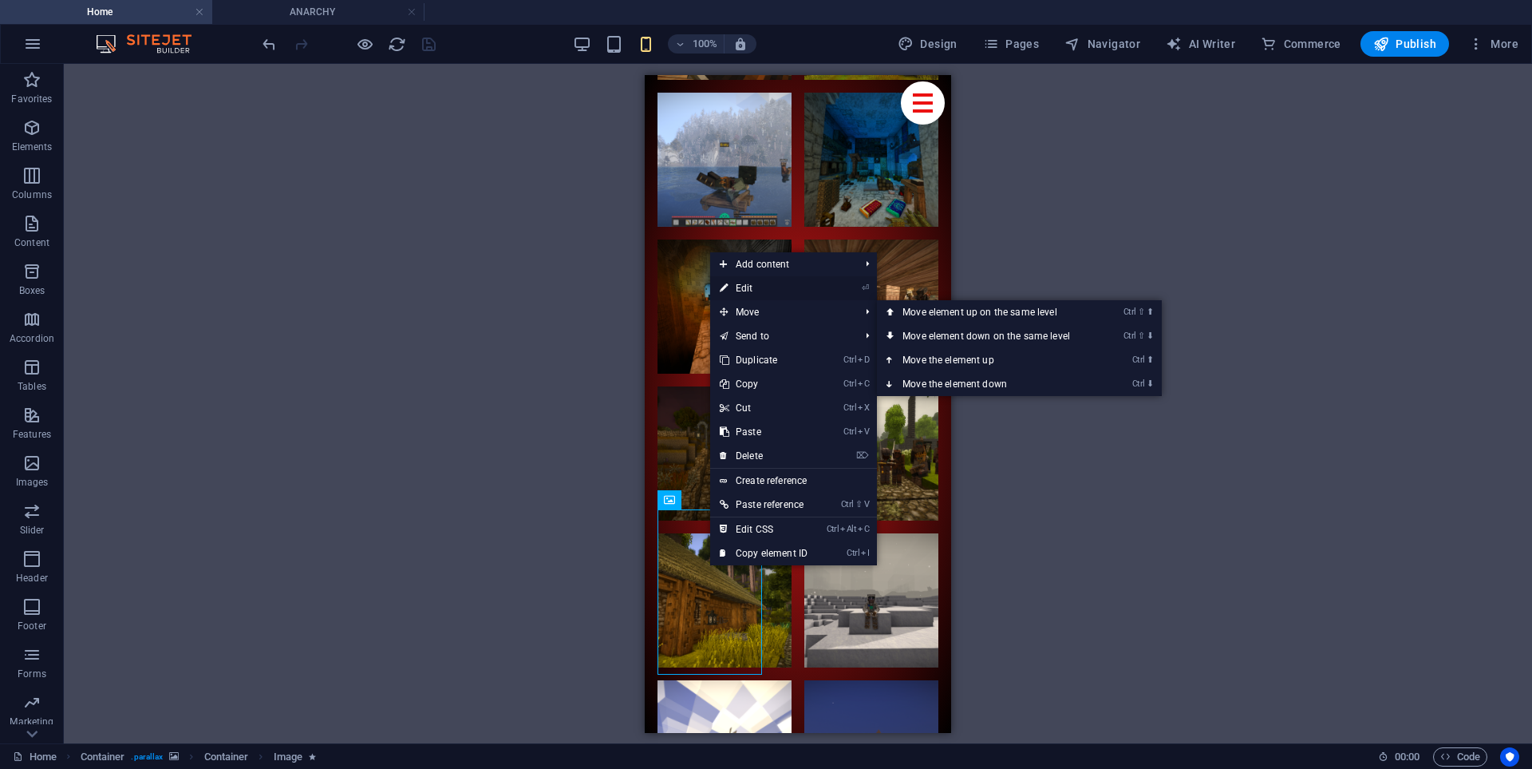
select select "px"
select select "pulse"
select select "s"
select select "scroll"
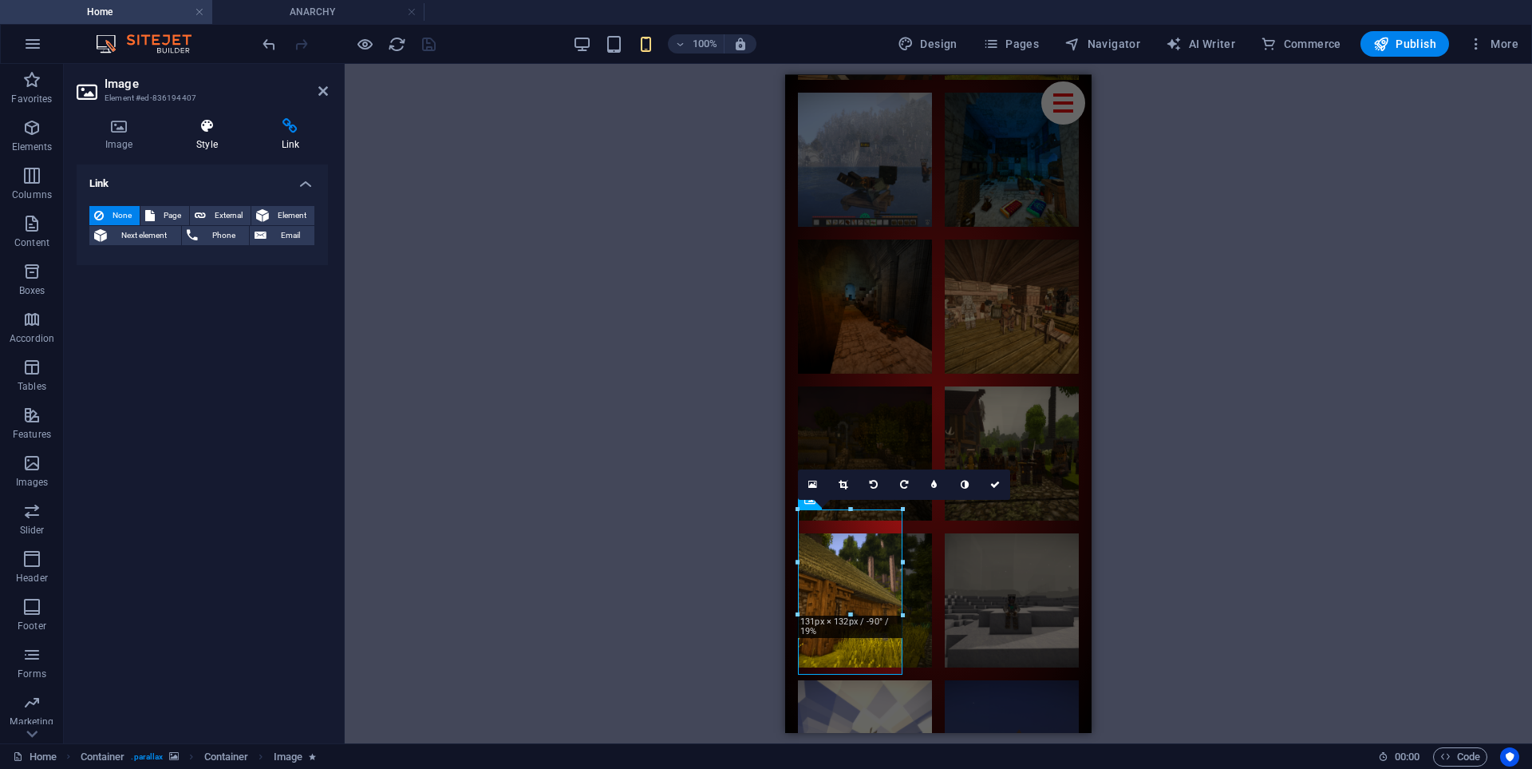
click at [183, 143] on h4 "Style" at bounding box center [210, 135] width 85 height 34
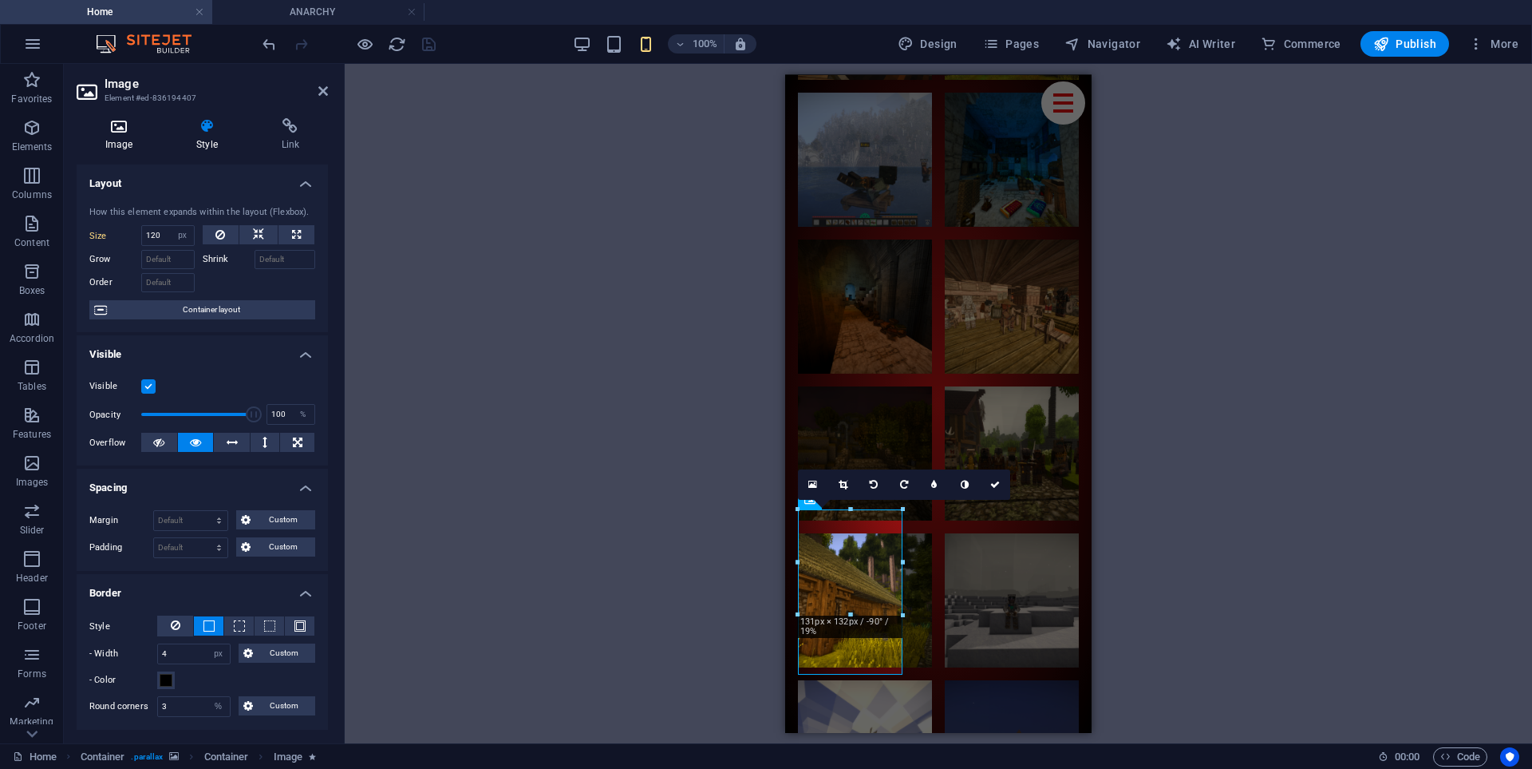
click at [126, 137] on h4 "Image" at bounding box center [122, 135] width 91 height 34
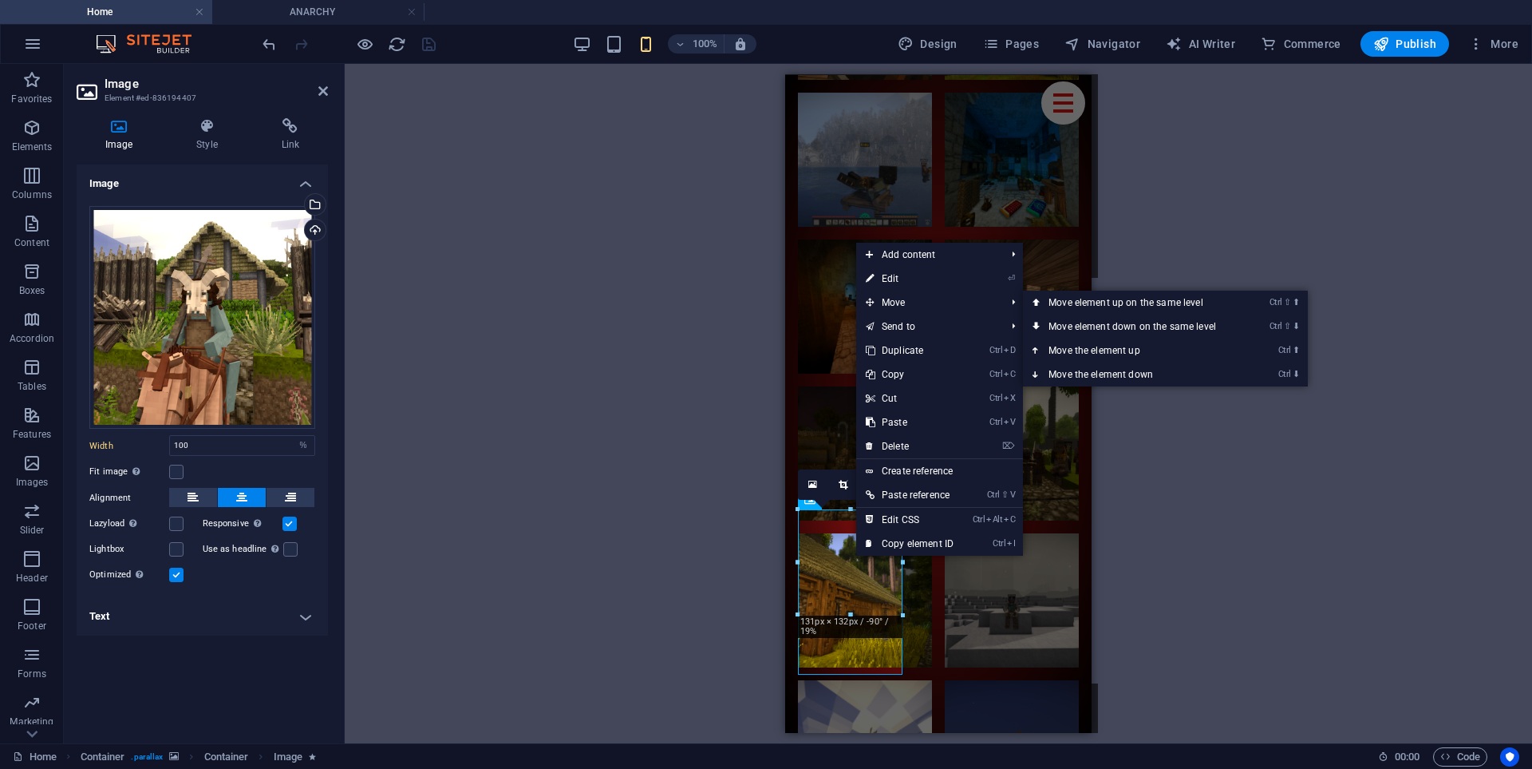
click at [661, 298] on div "H2 Container Preset Container Container Image Container Container Preset Contai…" at bounding box center [939, 403] width 1188 height 679
